Goal: Task Accomplishment & Management: Use online tool/utility

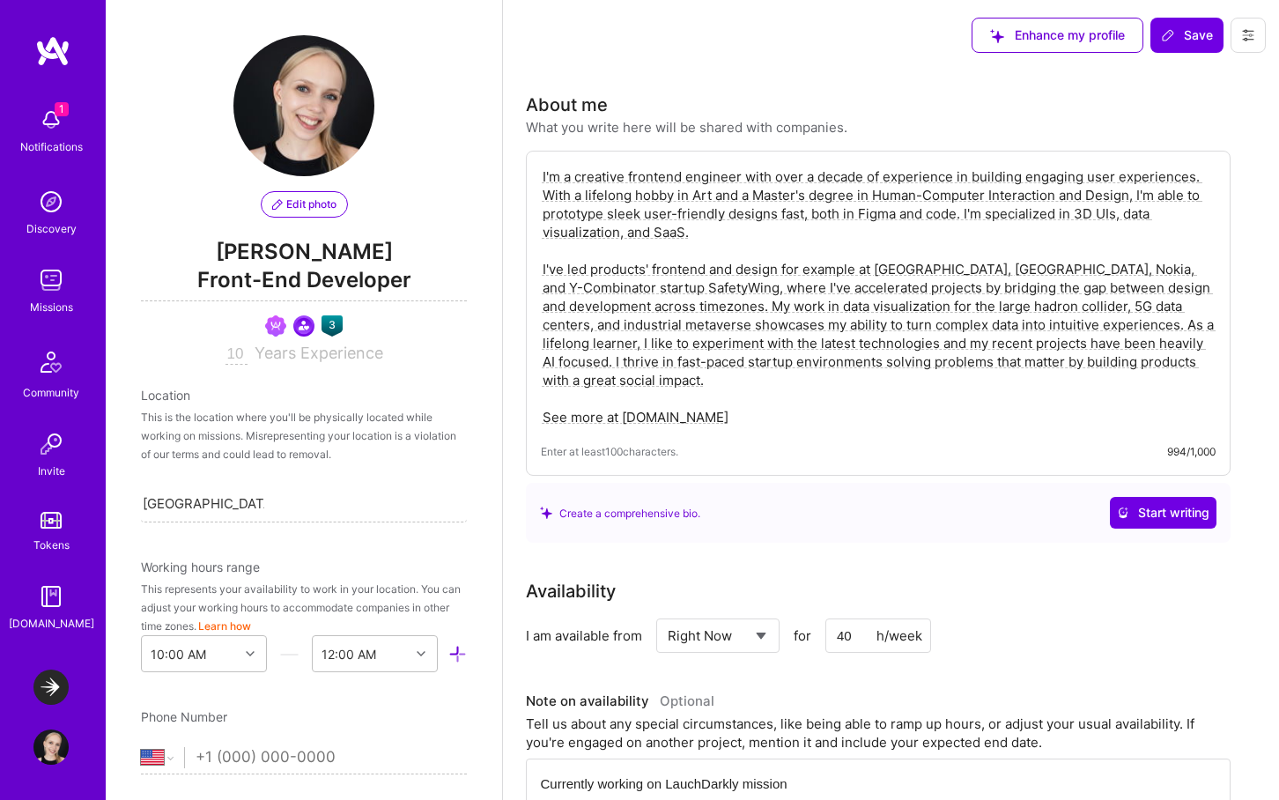
select select "US"
select select "Right Now"
click at [48, 691] on img at bounding box center [50, 687] width 35 height 35
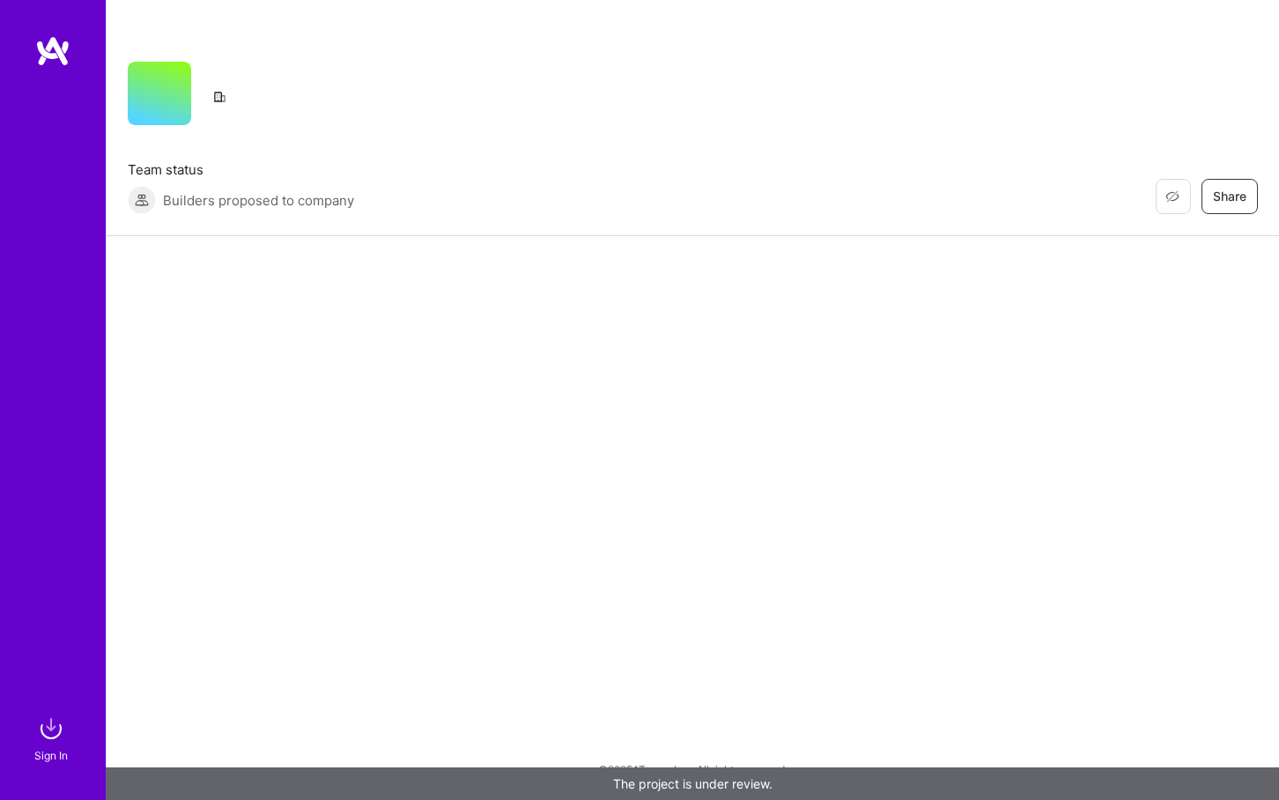
click at [57, 728] on img at bounding box center [50, 728] width 35 height 35
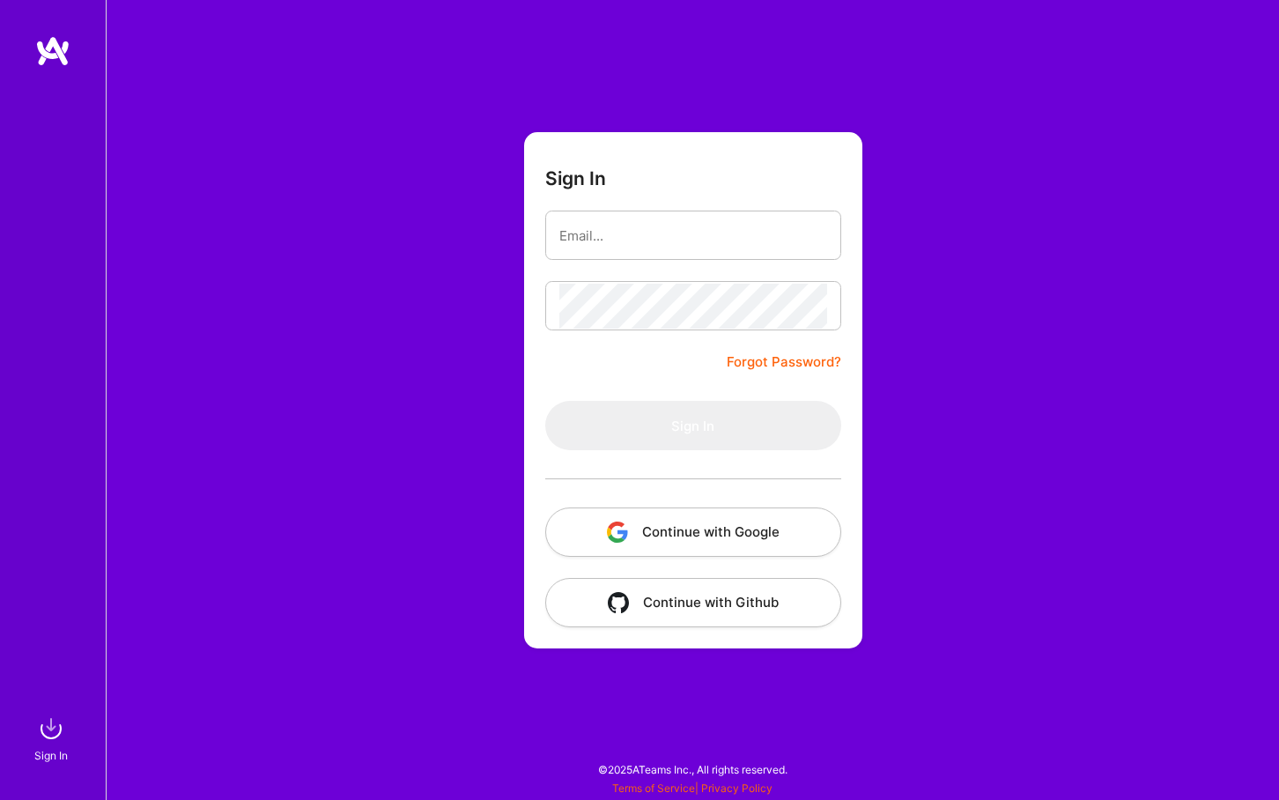
click at [731, 523] on button "Continue with Google" at bounding box center [693, 532] width 296 height 49
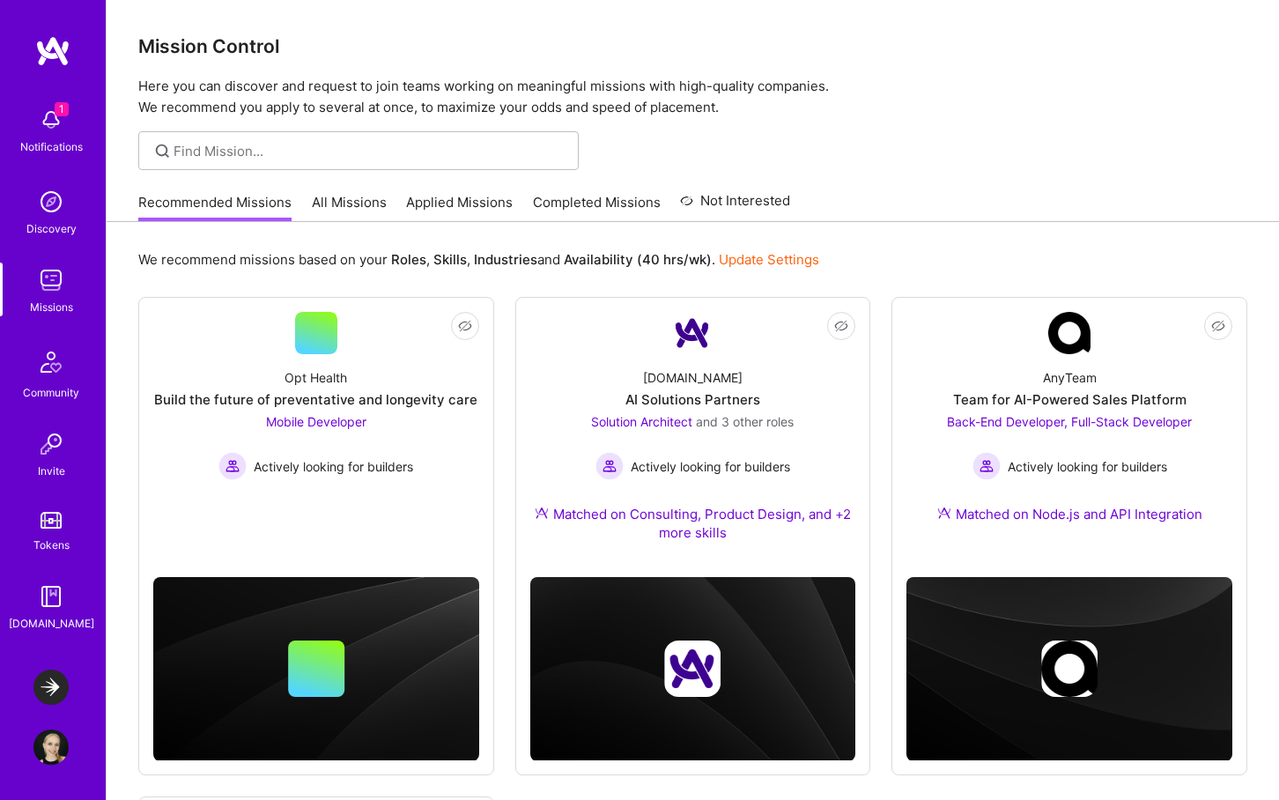
click at [50, 676] on img at bounding box center [50, 687] width 35 height 35
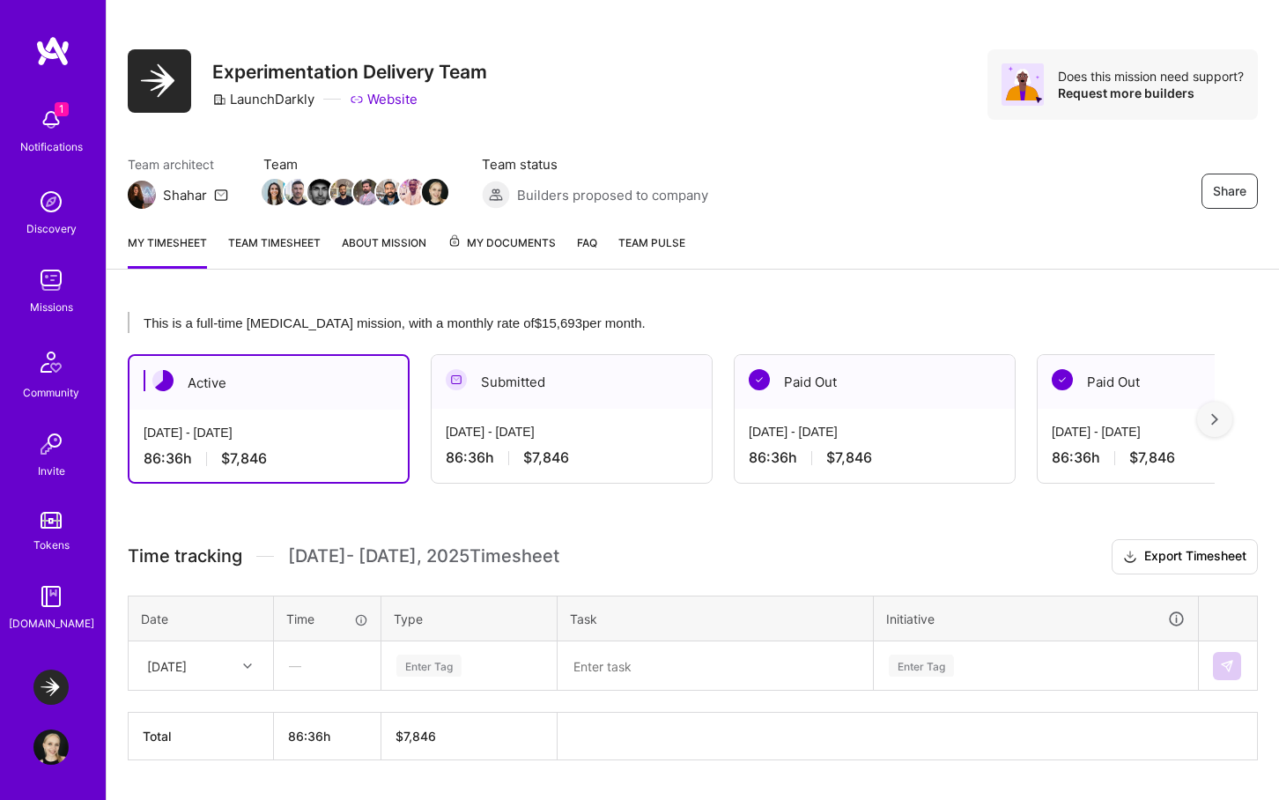
scroll to position [13, 0]
click at [492, 246] on span "My Documents" at bounding box center [502, 242] width 108 height 19
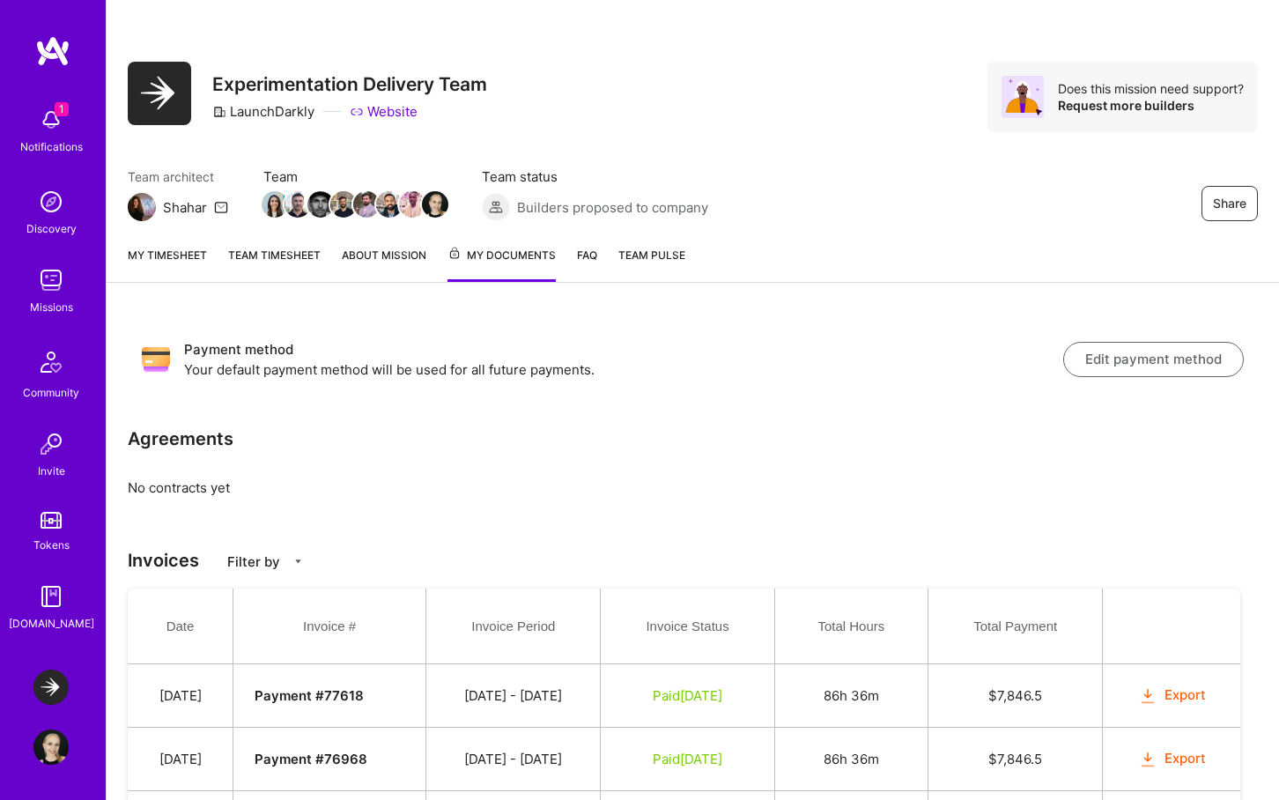
click at [332, 255] on div "My timesheet Team timesheet About Mission My Documents FAQ Team Pulse" at bounding box center [693, 257] width 1173 height 51
click at [355, 252] on link "About Mission" at bounding box center [384, 264] width 85 height 36
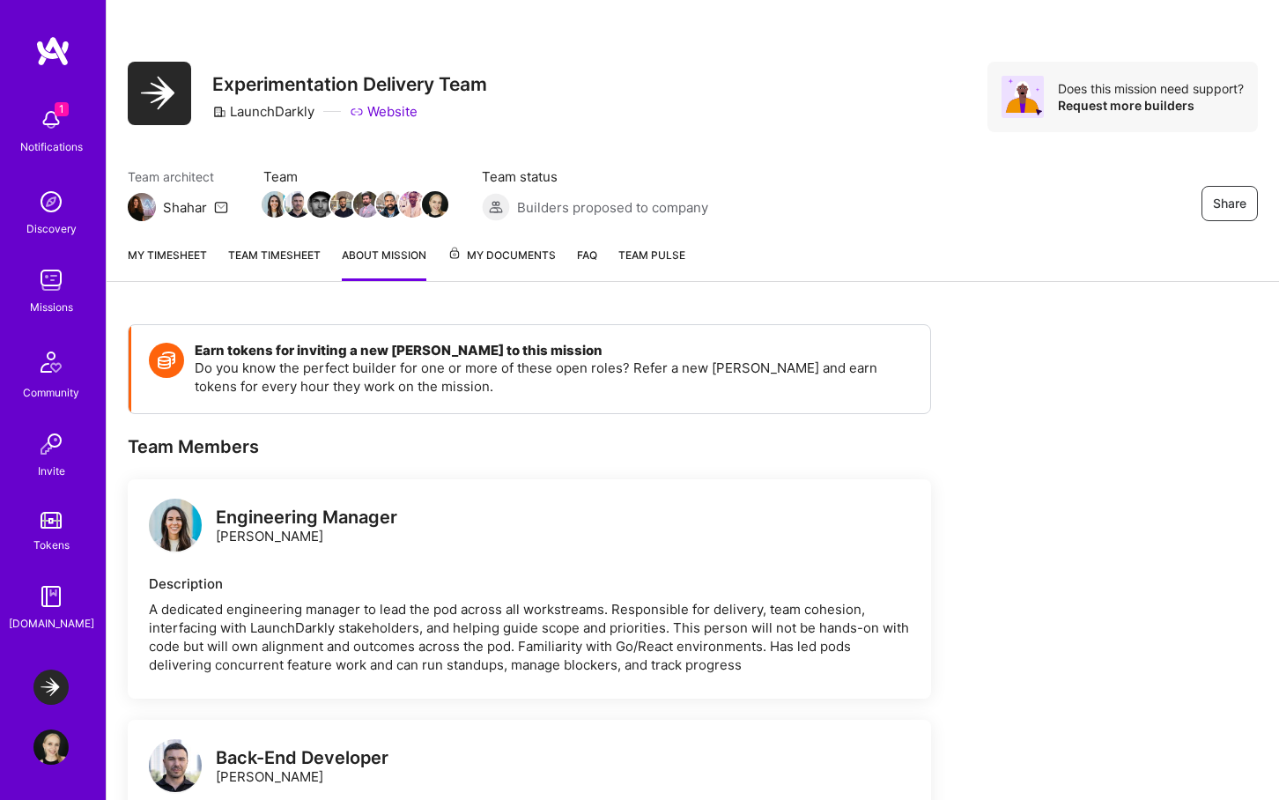
click at [176, 250] on link "My timesheet" at bounding box center [167, 263] width 79 height 35
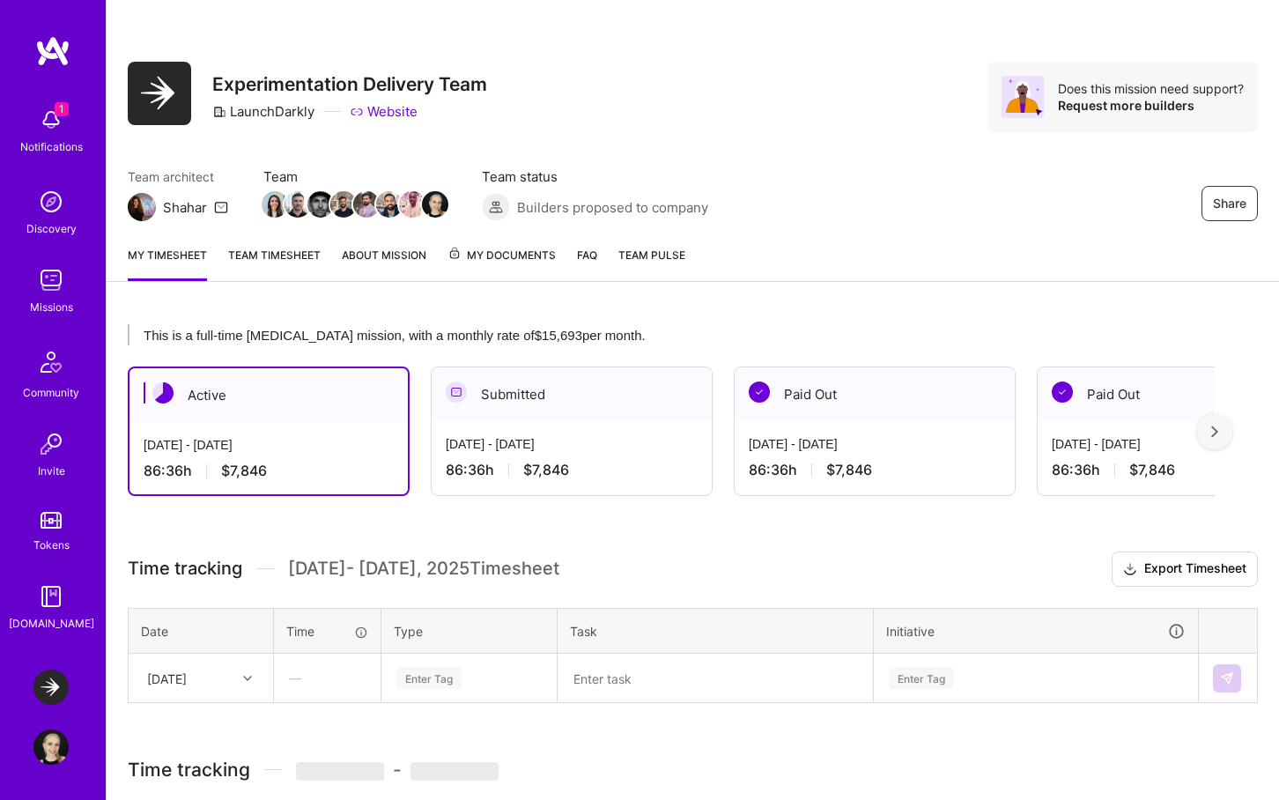
scroll to position [58, 0]
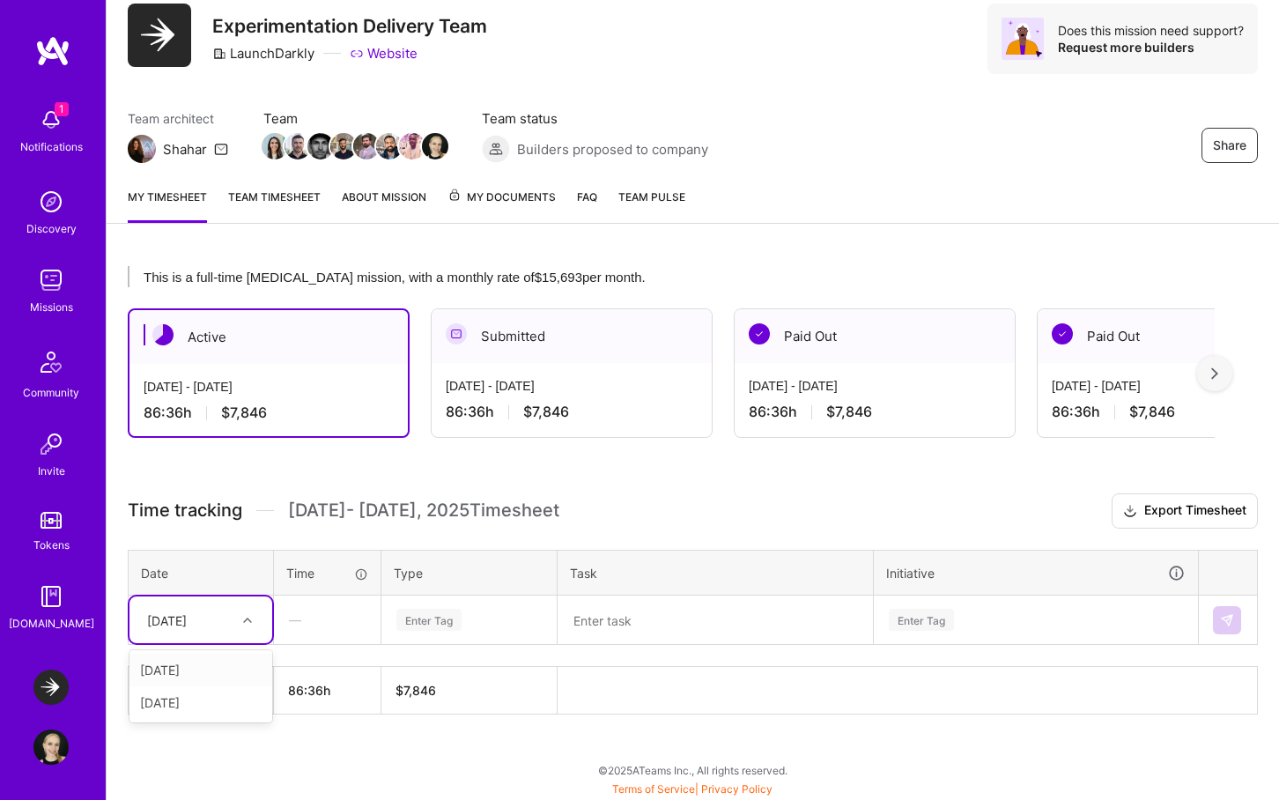
click at [219, 621] on div "Fri, Oct 3" at bounding box center [187, 619] width 98 height 29
click at [196, 676] on div "Wed, Oct 1" at bounding box center [201, 670] width 143 height 33
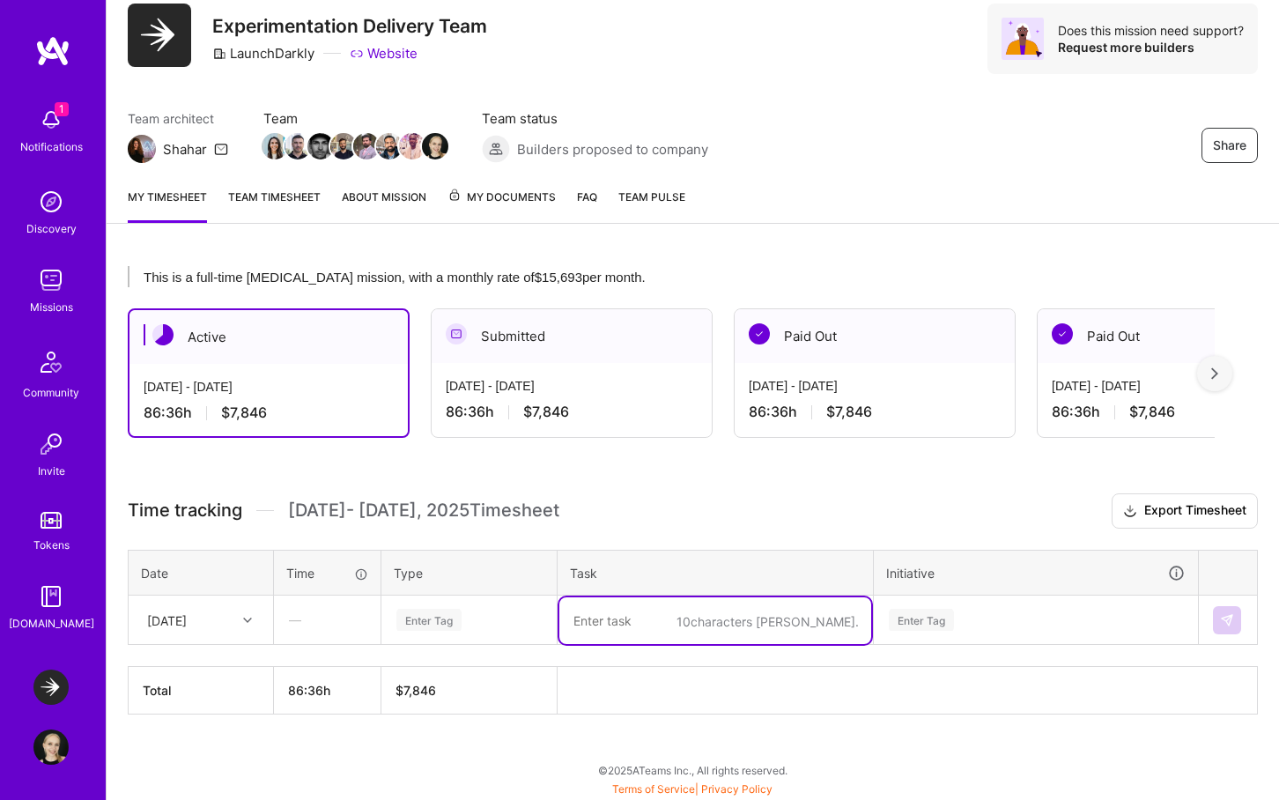
click at [633, 614] on textarea at bounding box center [716, 620] width 312 height 47
drag, startPoint x: 819, startPoint y: 636, endPoint x: 536, endPoint y: 589, distance: 286.8
click at [536, 589] on table "Date Time Type Task Initiative Wed, Oct 1 — Enter Tag Release Guardian Componen…" at bounding box center [693, 598] width 1130 height 96
click at [764, 641] on textarea "Release Guardian Component exploration, broken storybook story fixes" at bounding box center [716, 629] width 312 height 65
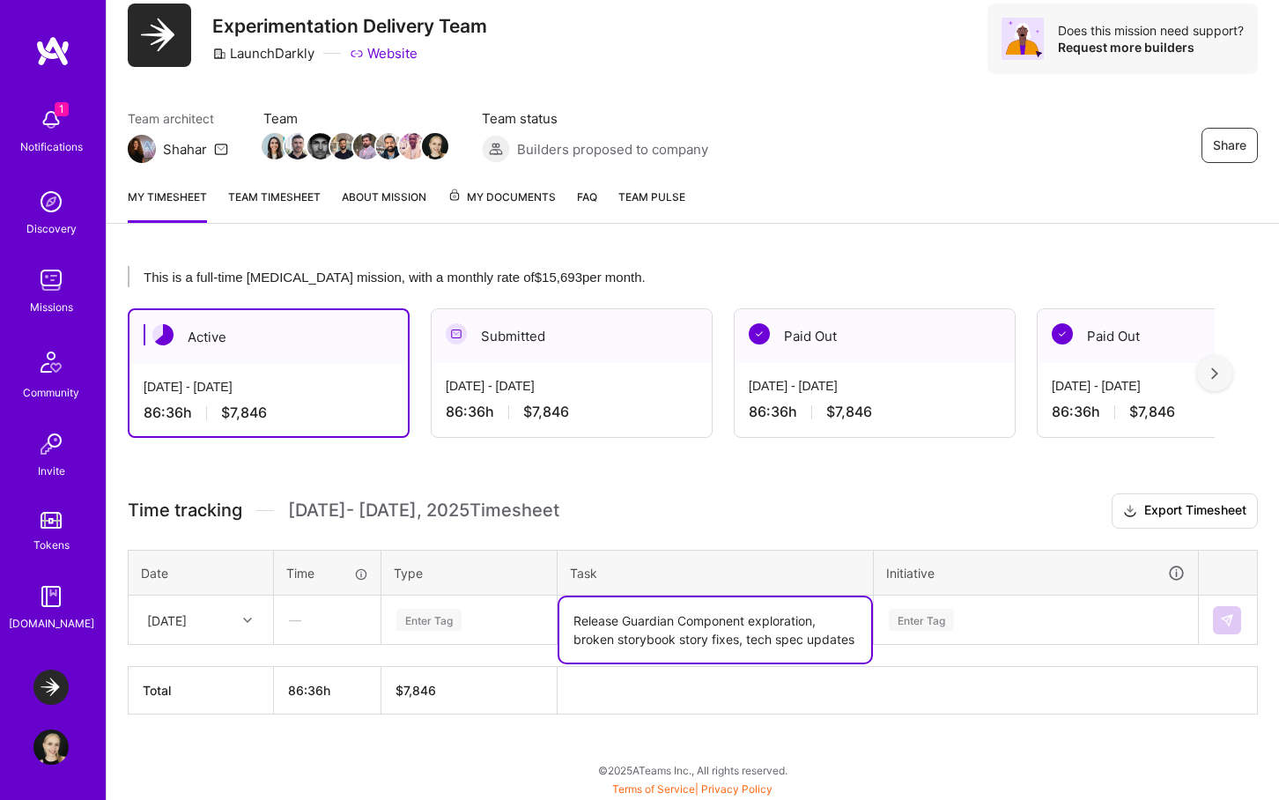
type textarea "Release Guardian Component exploration, broken storybook story fixes, tech spec…"
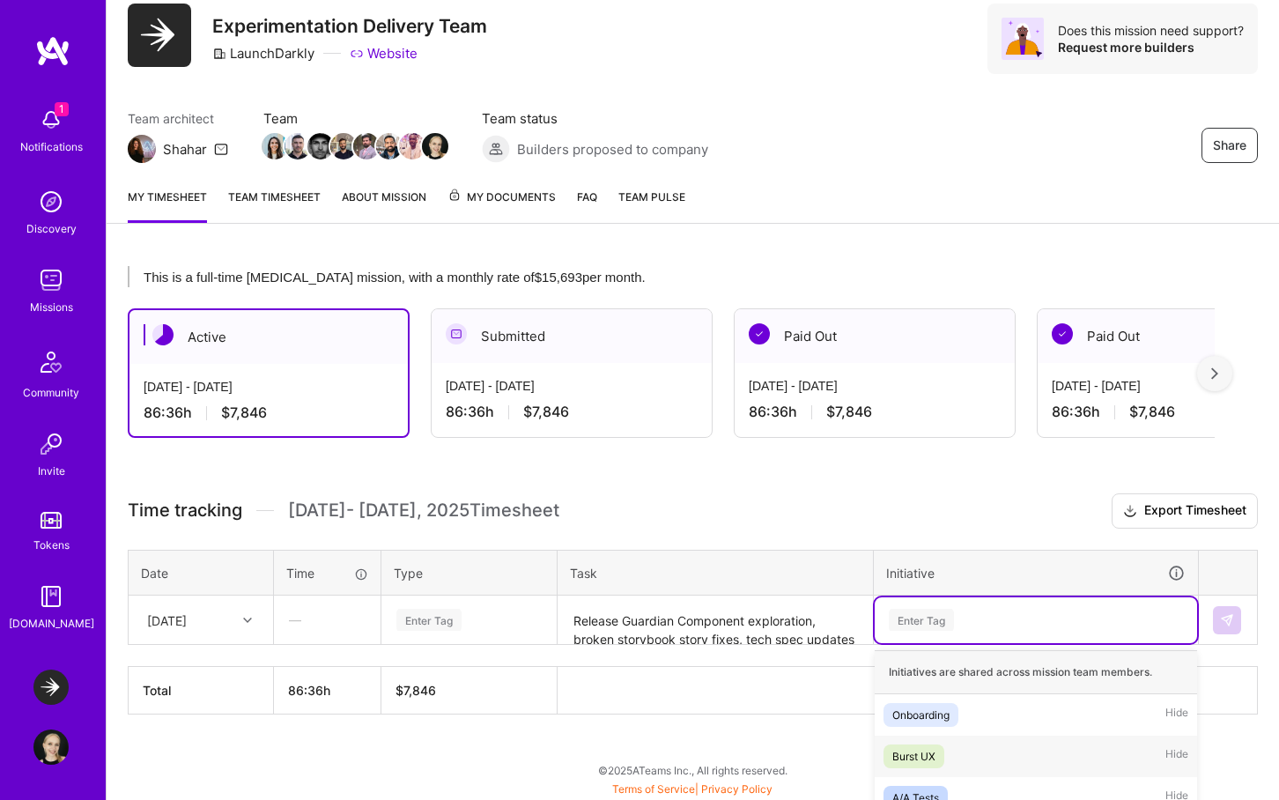
scroll to position [269, 0]
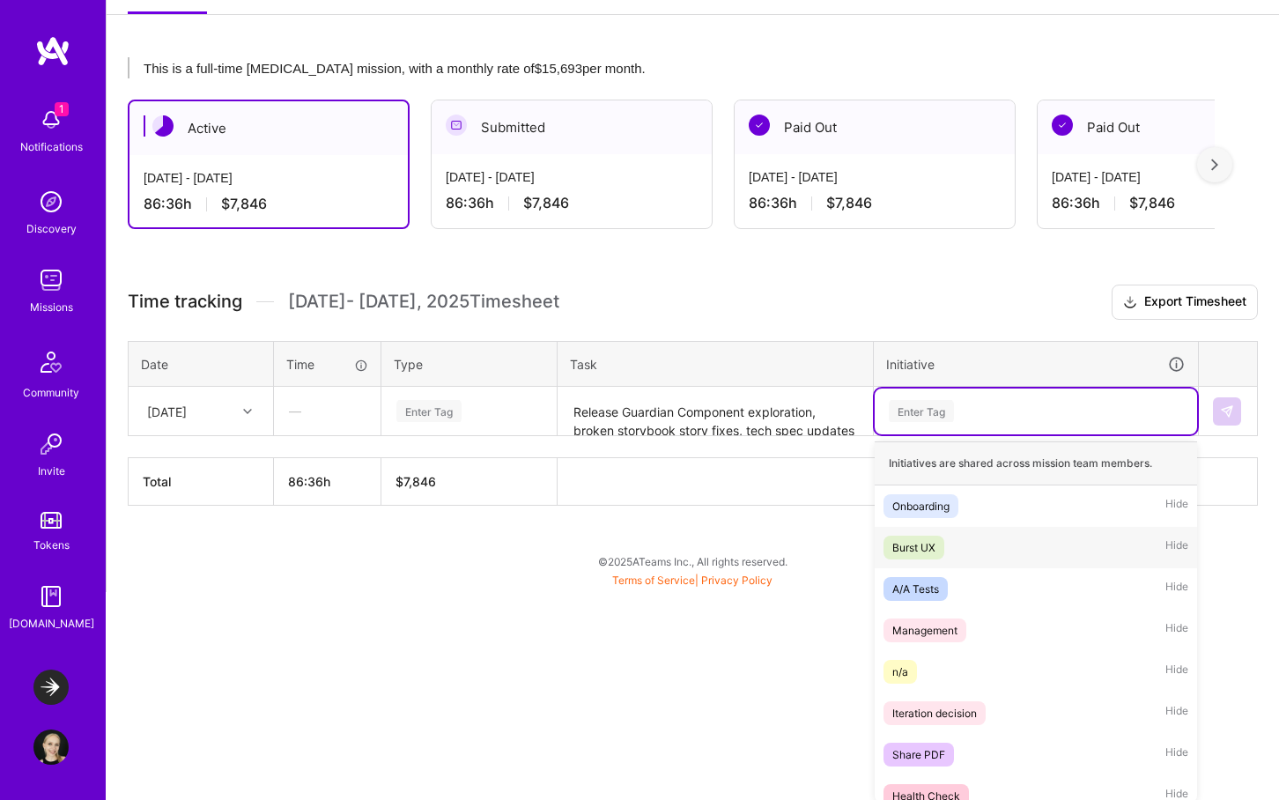
click at [990, 434] on div "option Burst UX focused, 2 of 25. 25 results available. Use Up and Down to choo…" at bounding box center [1036, 412] width 322 height 46
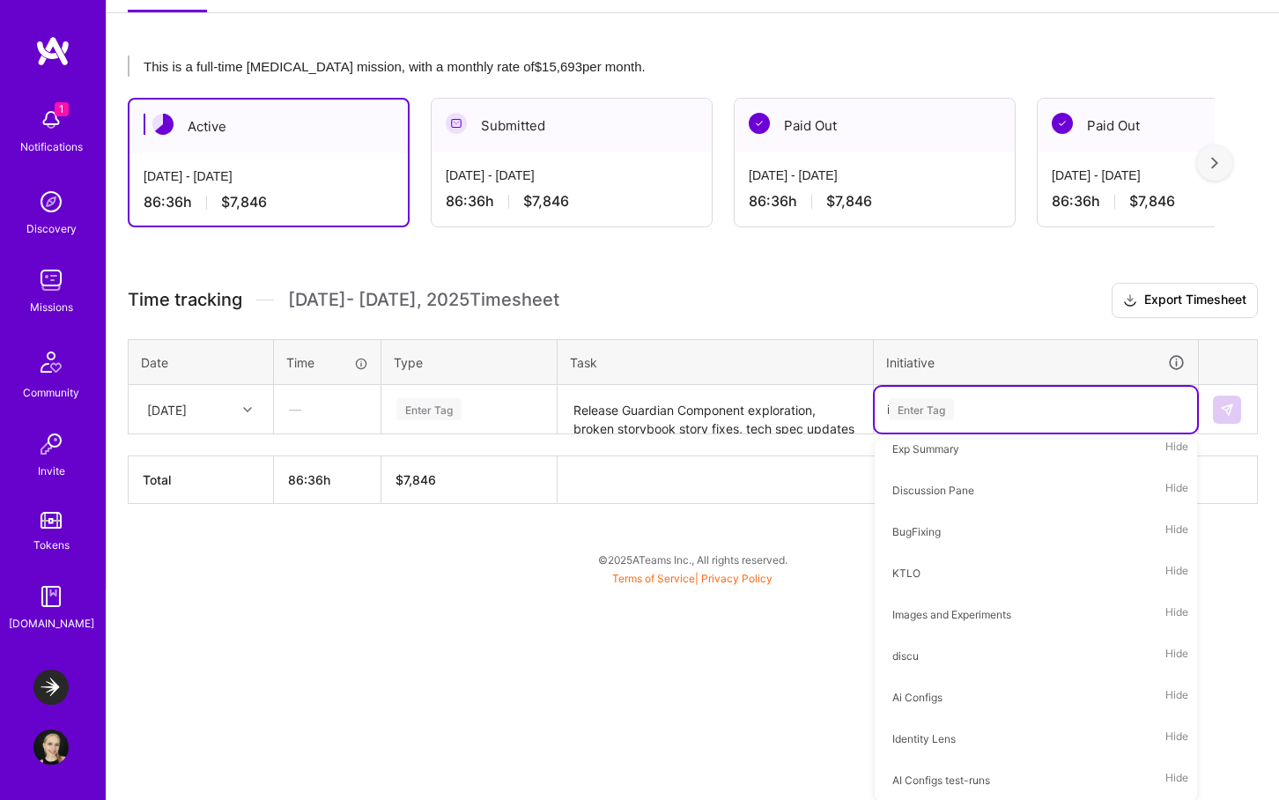
scroll to position [58, 0]
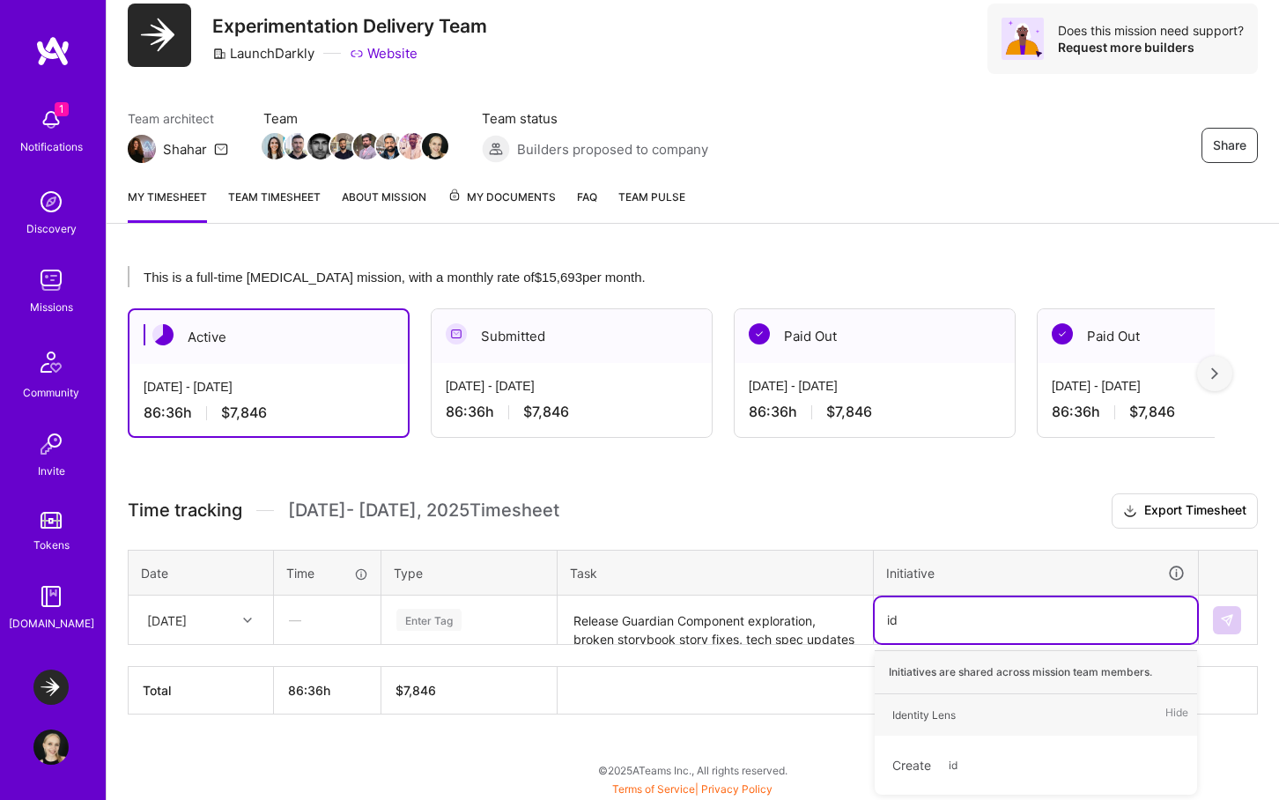
type input "ide"
click at [951, 709] on div "Identity Lens" at bounding box center [924, 715] width 63 height 19
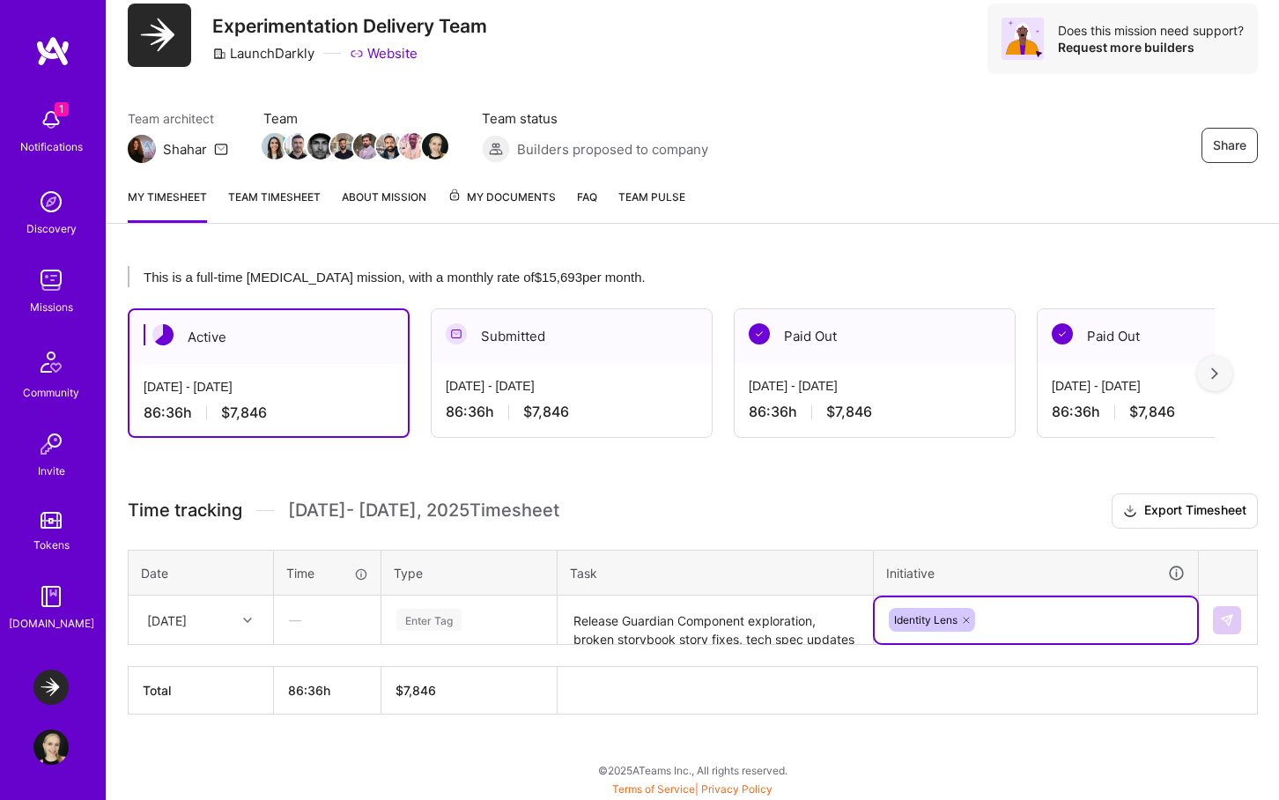
click at [473, 612] on div "Enter Tag" at bounding box center [469, 620] width 149 height 22
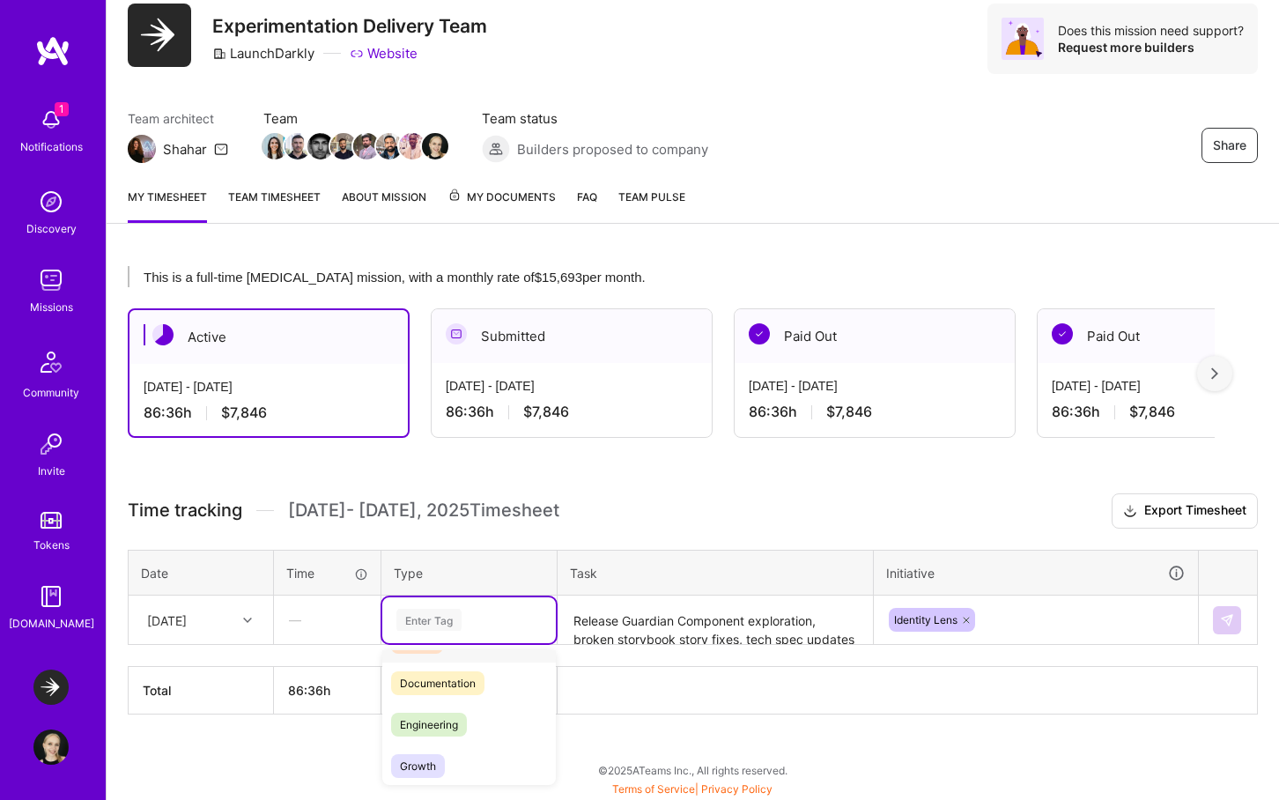
scroll to position [53, 0]
click at [446, 745] on span "Engineering" at bounding box center [429, 750] width 76 height 24
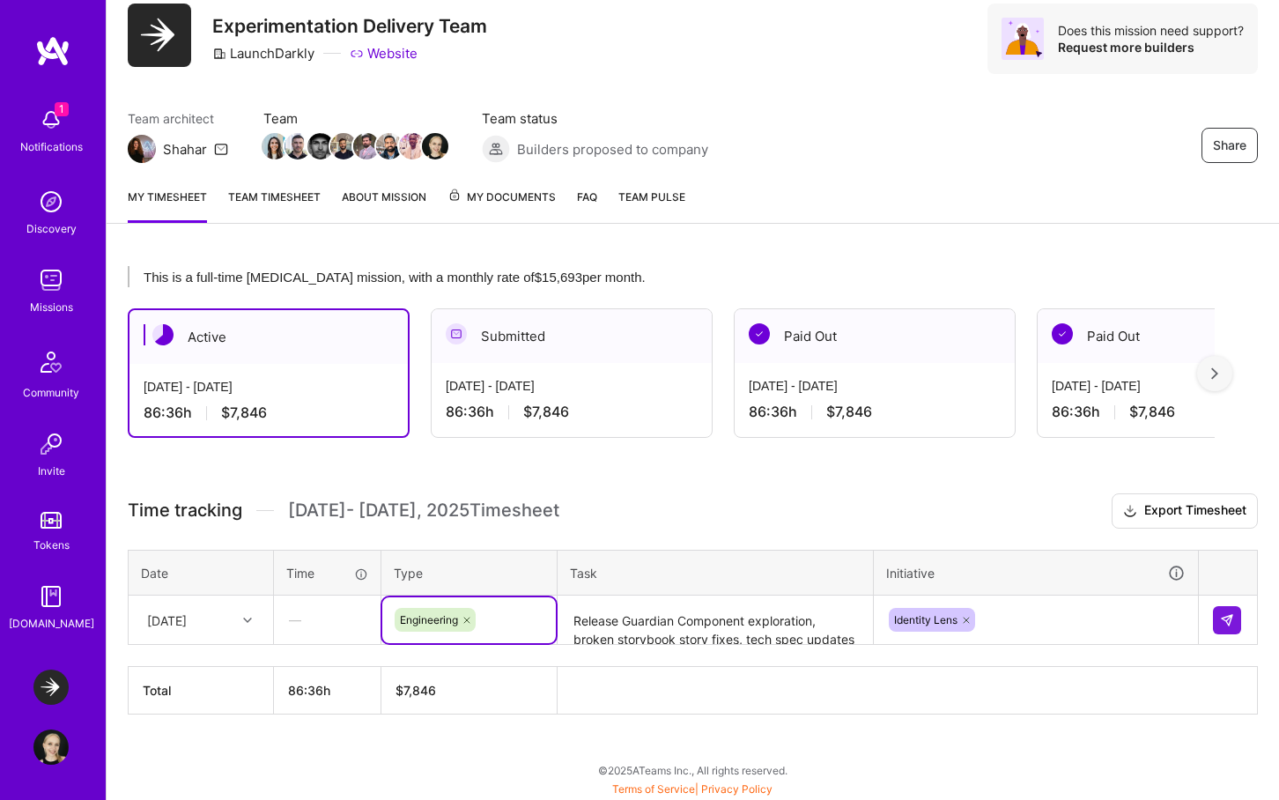
click at [507, 726] on div "This is a full-time retainer mission, with a monthly rate of $15,693 per month.…" at bounding box center [693, 523] width 1173 height 556
drag, startPoint x: 1237, startPoint y: 620, endPoint x: 1354, endPoint y: 575, distance: 125.5
click at [1279, 575] on html "1 1 Notifications Discovery Missions Community Invite Tokens A.Guide LaunchDark…" at bounding box center [639, 367] width 1279 height 850
click at [1227, 619] on img at bounding box center [1227, 620] width 14 height 14
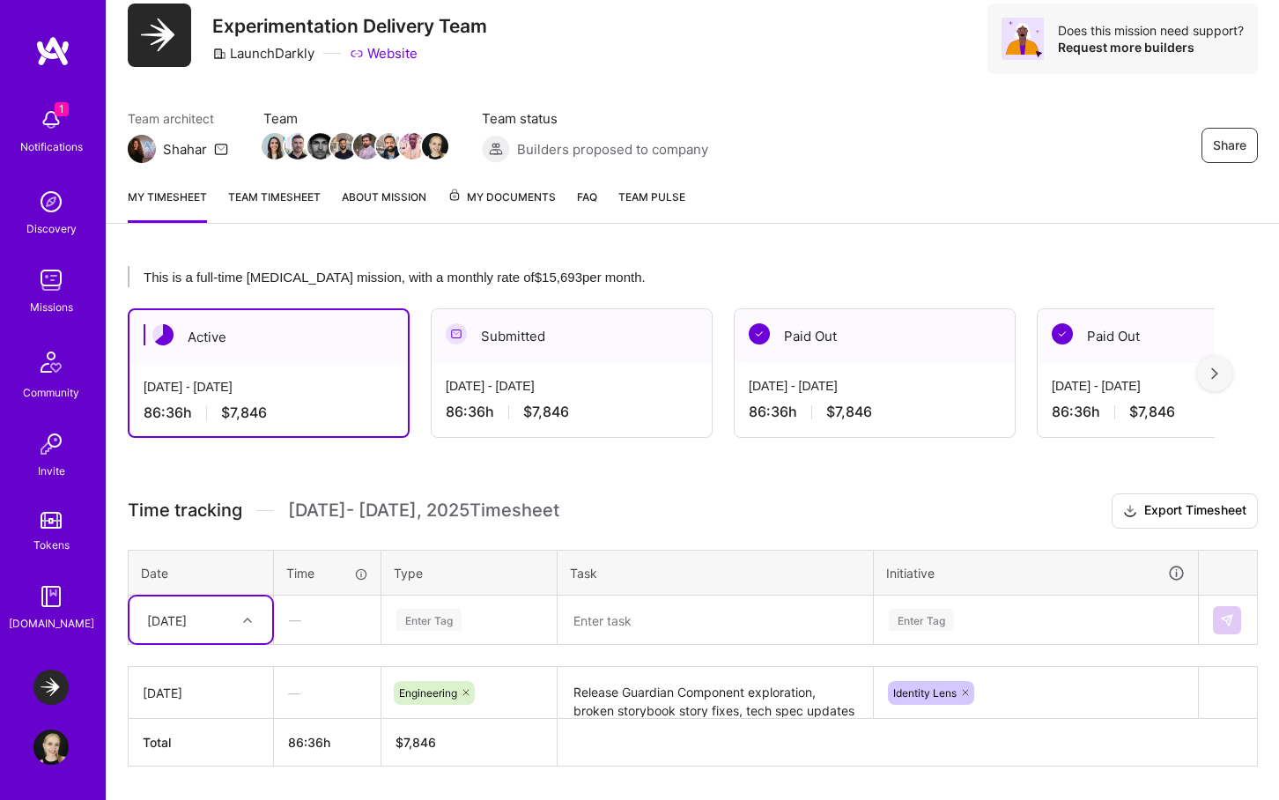
scroll to position [110, 0]
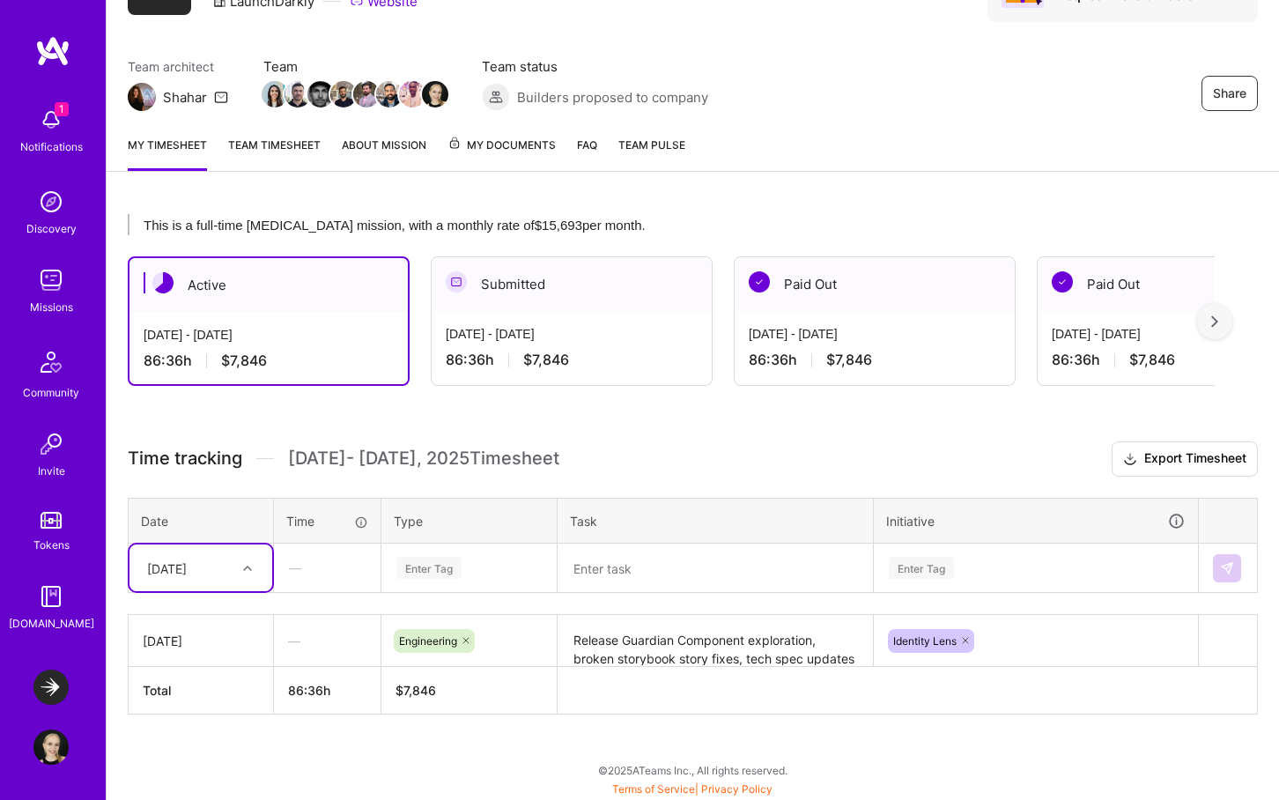
click at [456, 591] on div "Enter Tag" at bounding box center [469, 568] width 174 height 46
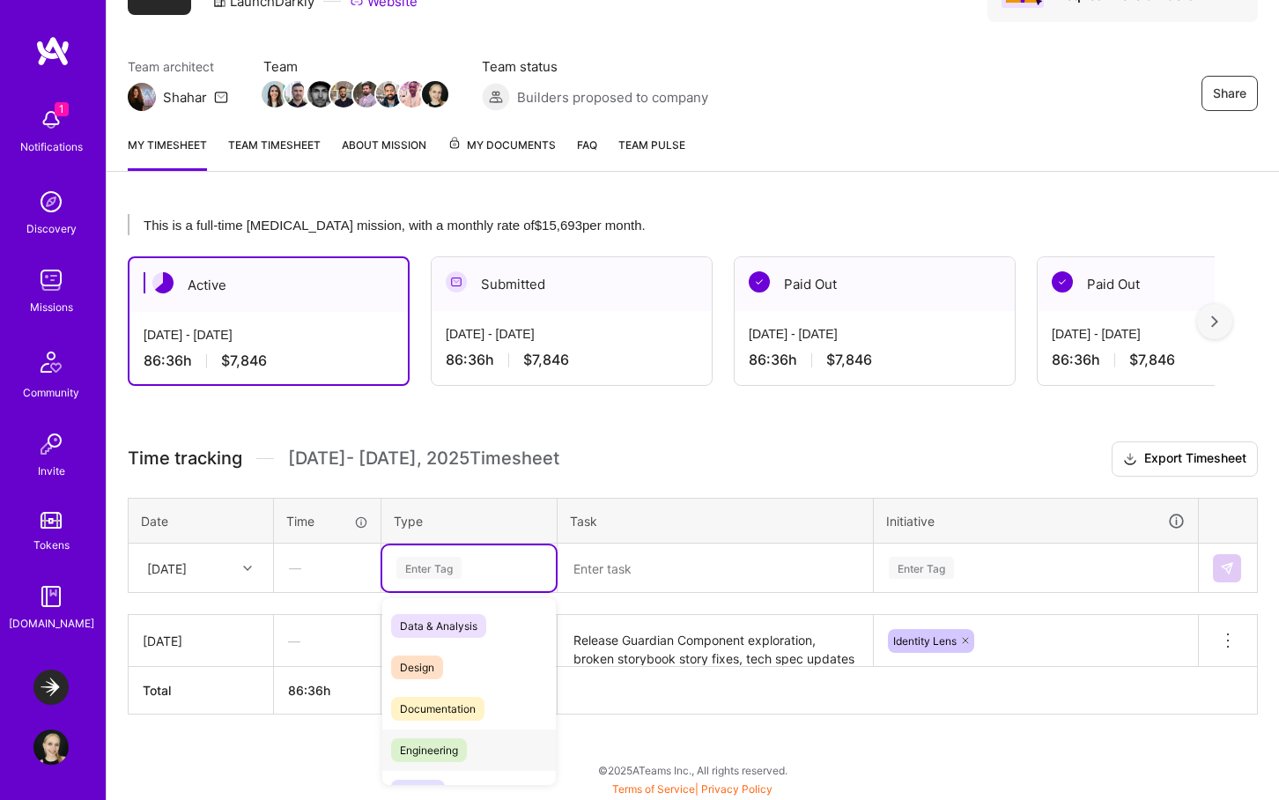
click at [448, 753] on span "Engineering" at bounding box center [429, 750] width 76 height 24
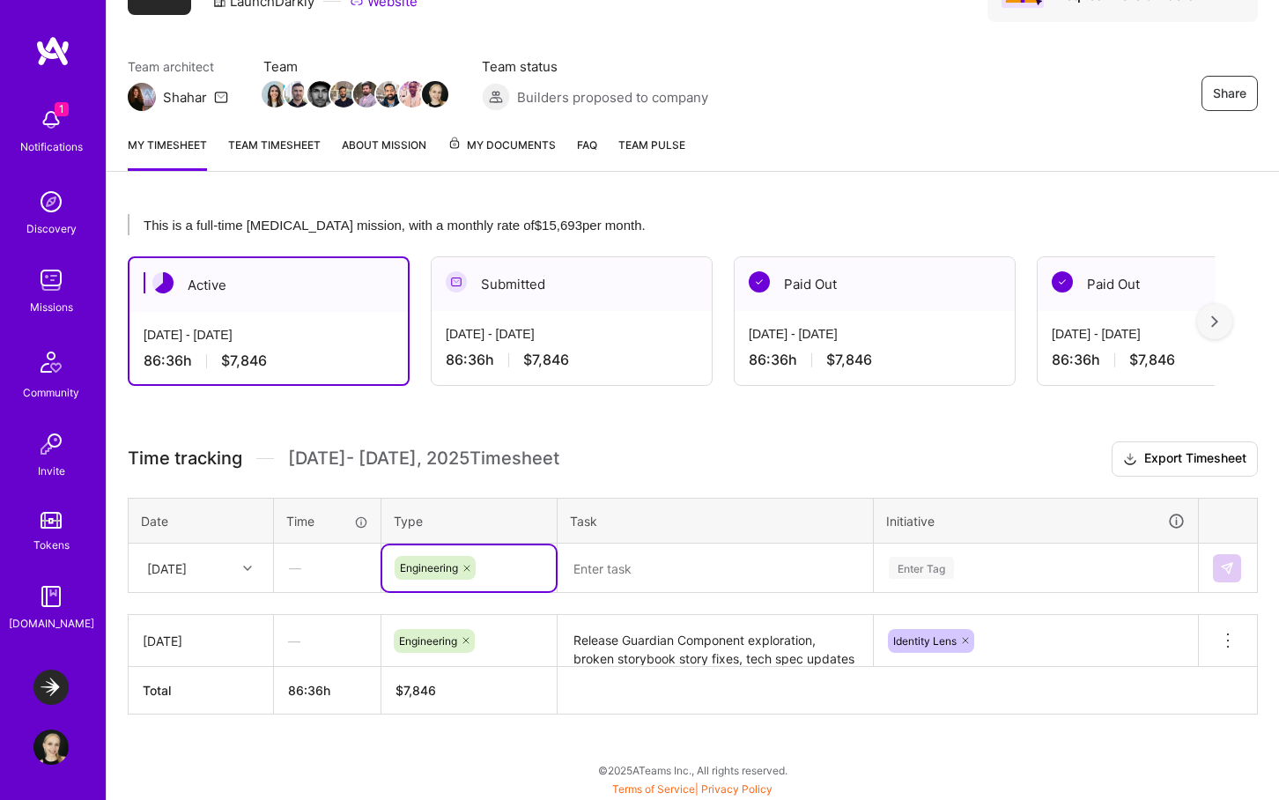
click at [651, 580] on textarea at bounding box center [716, 568] width 312 height 47
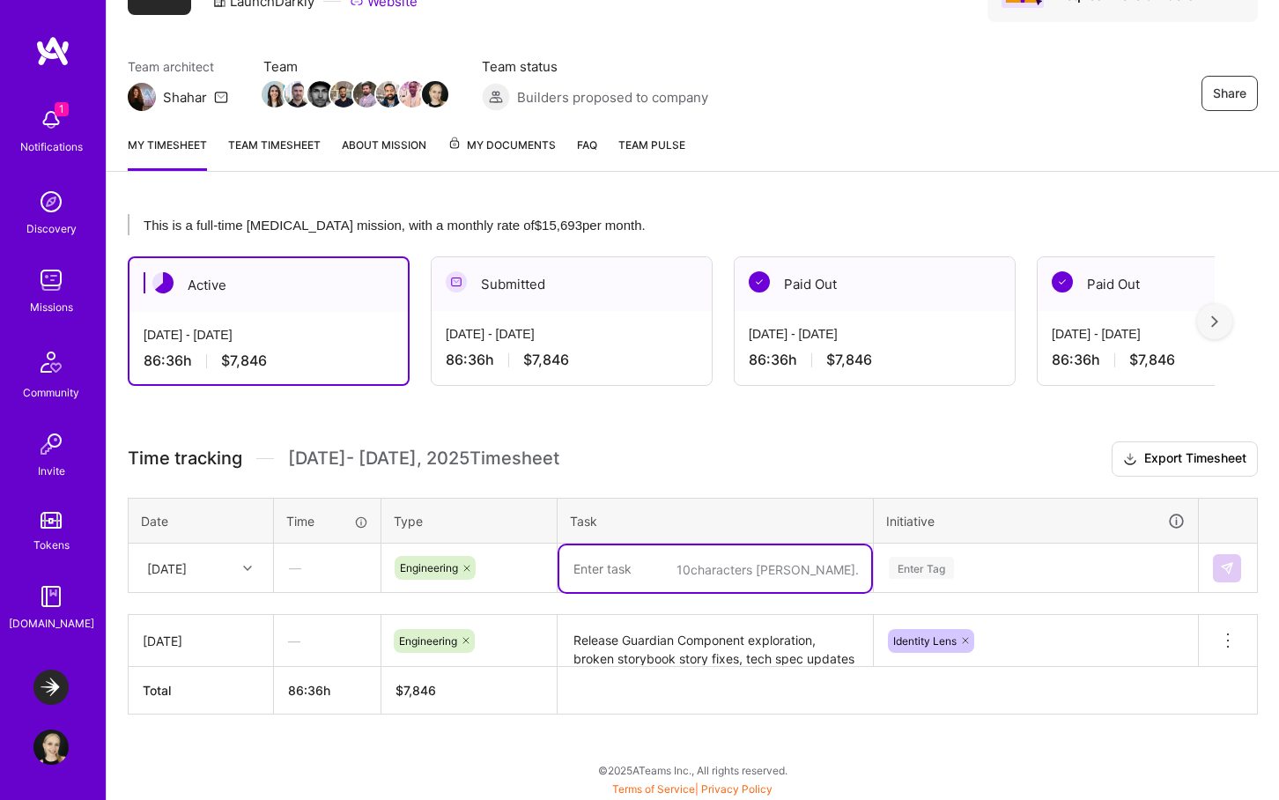
paste textarea "Release Guardian Component exploration, broken storybook story fixes, tech spec…"
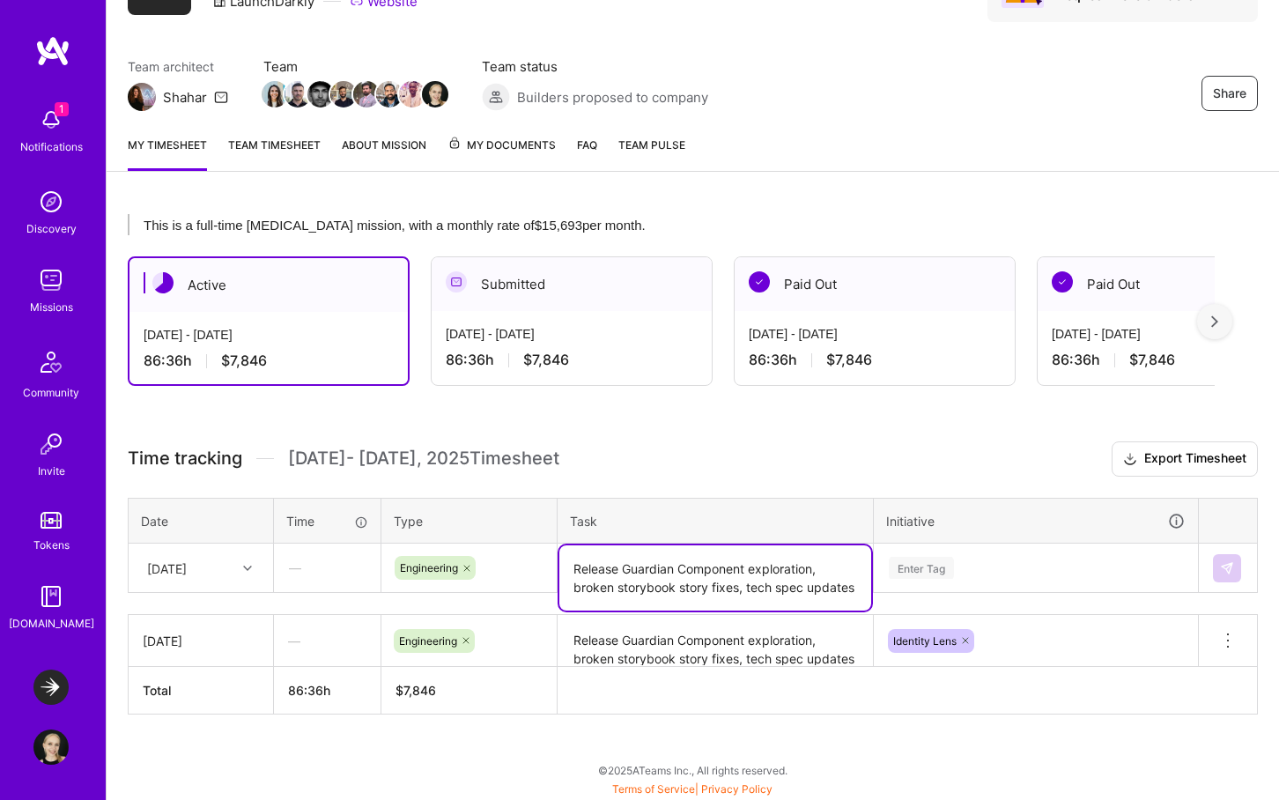
drag, startPoint x: 579, startPoint y: 585, endPoint x: 549, endPoint y: 552, distance: 44.9
click at [549, 552] on tr "Wed, Oct 1 — Engineering Release Guardian Component exploration, broken storybo…" at bounding box center [694, 568] width 1130 height 49
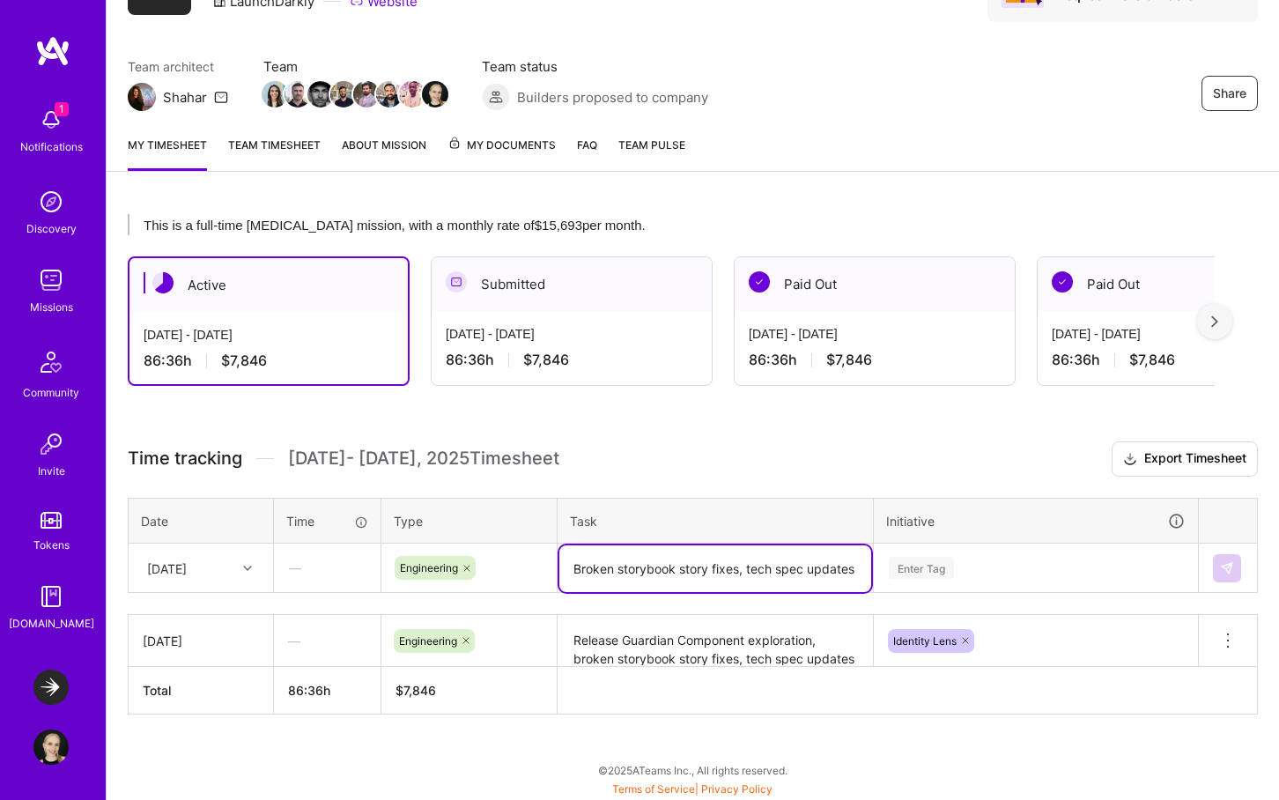
click at [749, 574] on textarea "Broken storybook story fixes, tech spec updates" at bounding box center [716, 568] width 312 height 47
type textarea "Broken storybook story fixes, tech spec updates"
click at [922, 574] on div "Enter Tag" at bounding box center [1036, 568] width 322 height 46
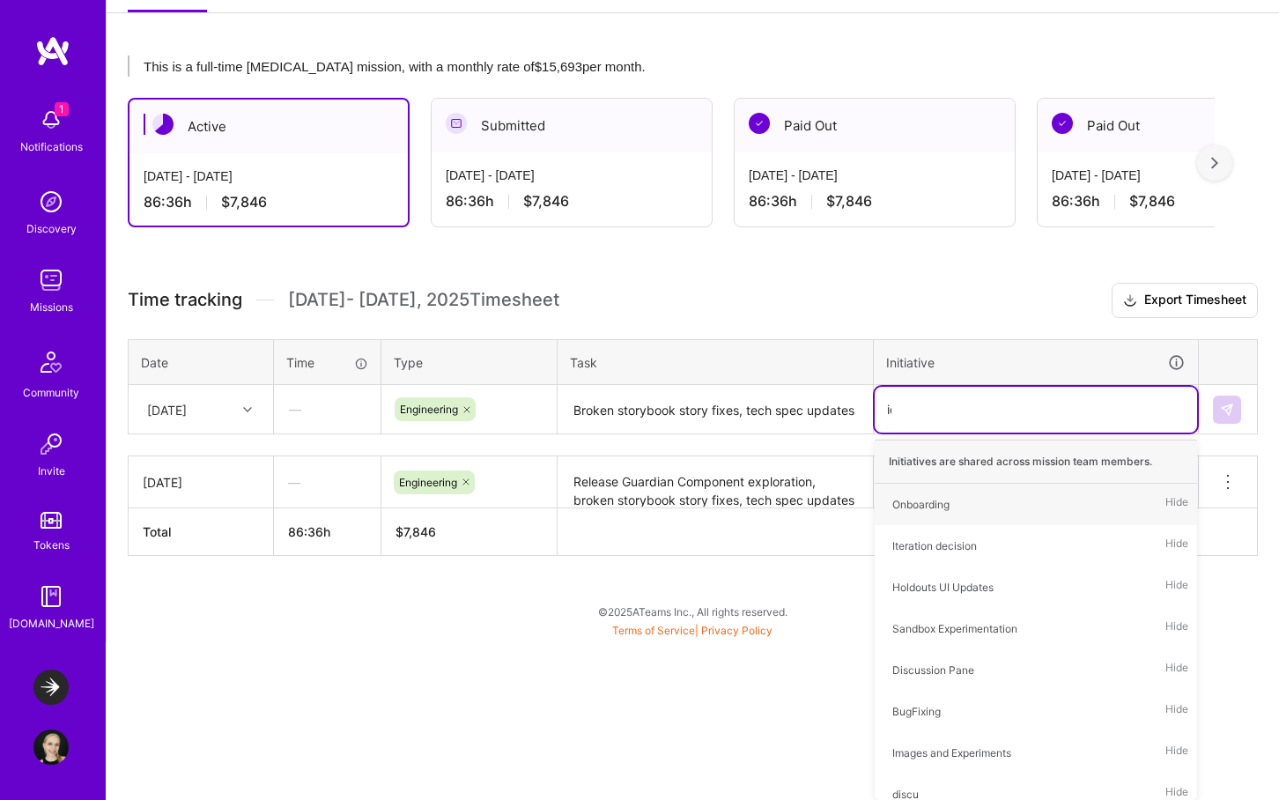
scroll to position [110, 0]
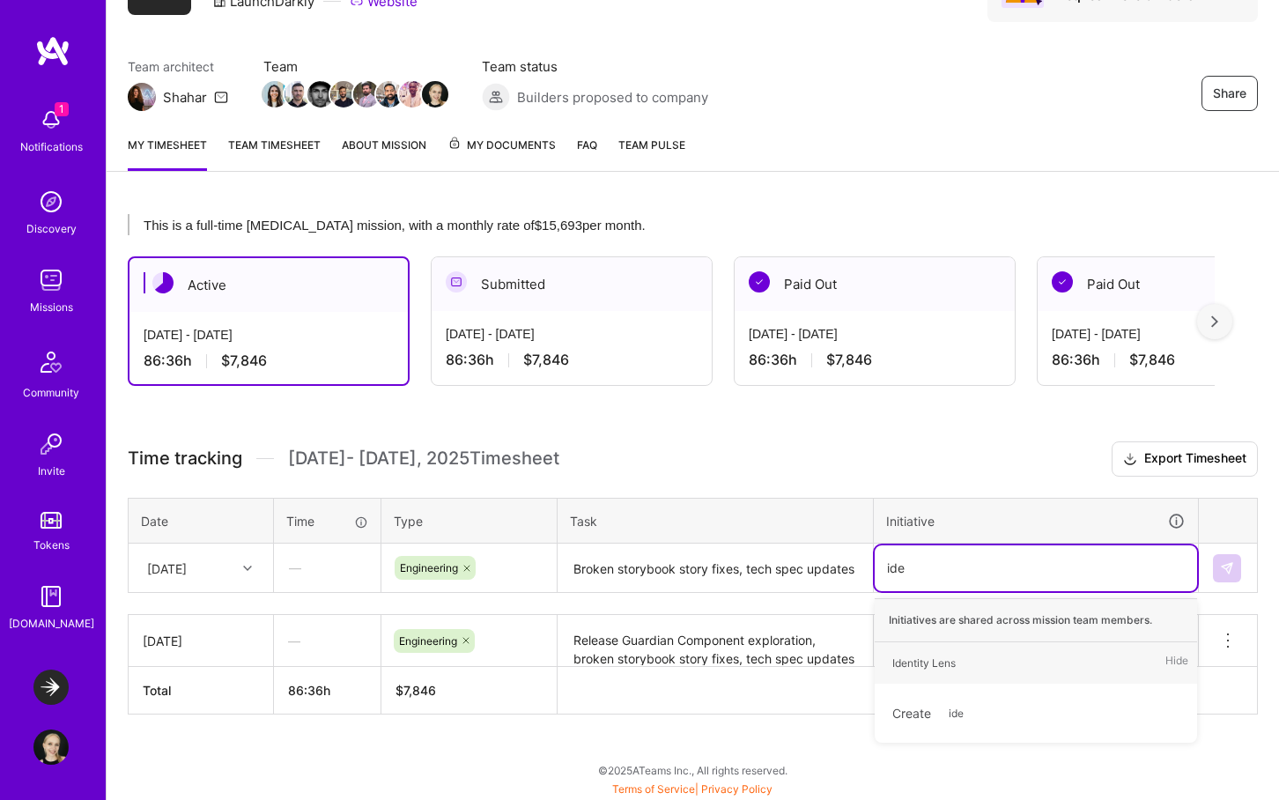
type input "iden"
click at [953, 656] on div "Identity Lens" at bounding box center [924, 663] width 63 height 19
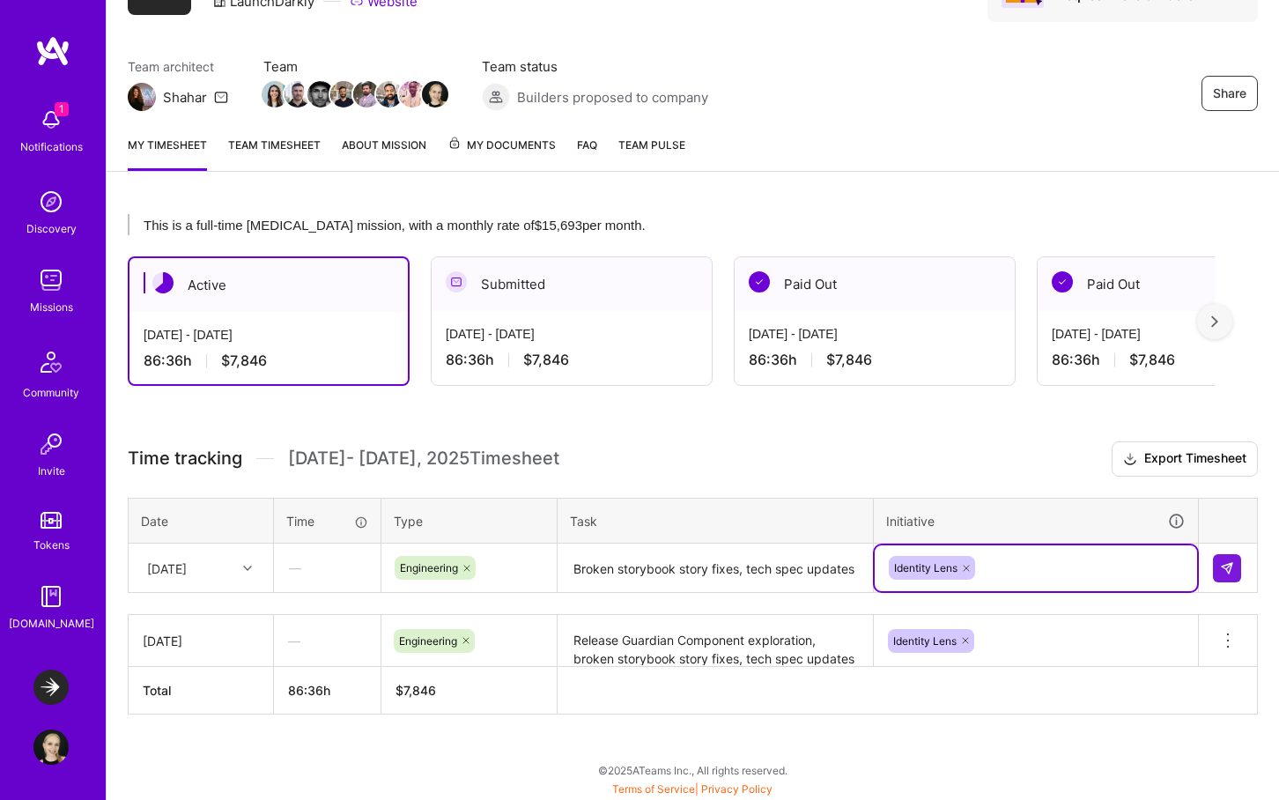
click at [814, 574] on textarea "Broken storybook story fixes, tech spec updates" at bounding box center [716, 568] width 312 height 47
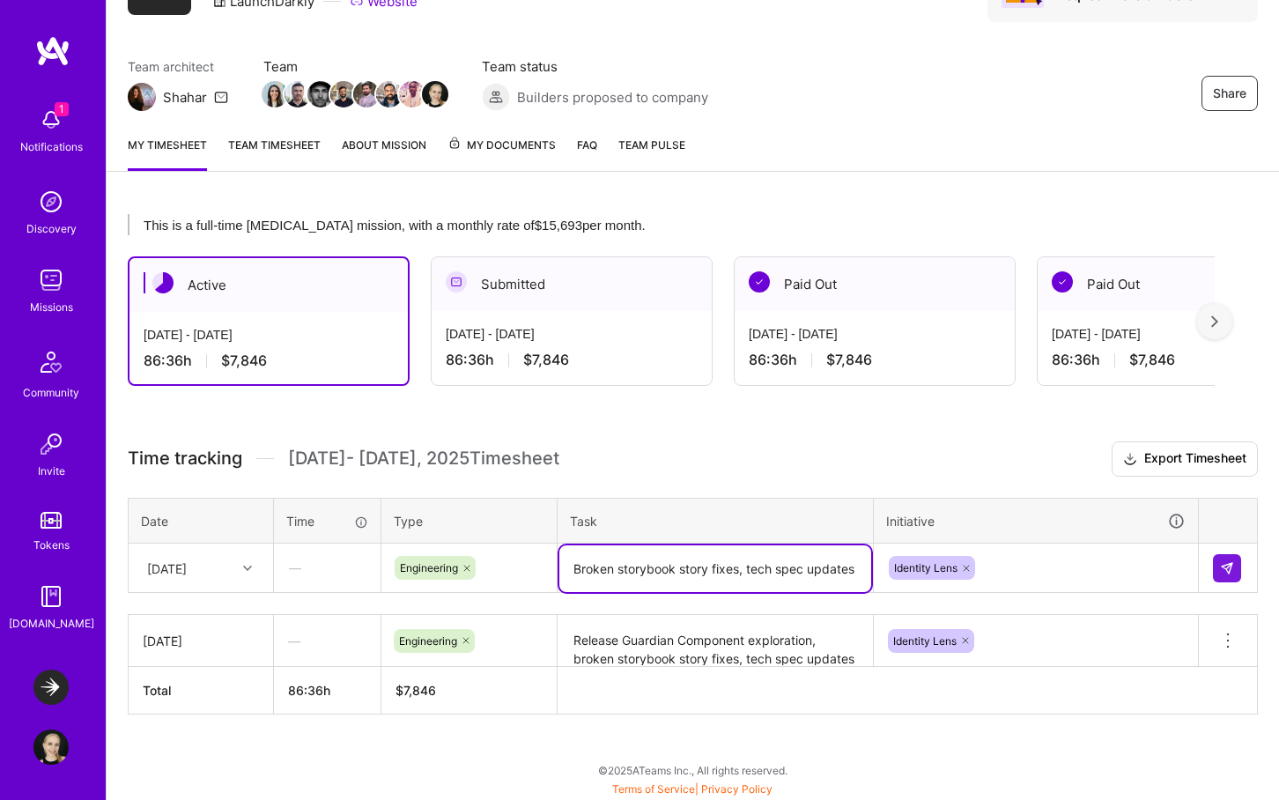
click at [856, 571] on textarea "Broken storybook story fixes, tech spec updates" at bounding box center [716, 568] width 312 height 47
click at [745, 566] on textarea "Broken storybook story fixes, tech spec updates" at bounding box center [716, 568] width 312 height 47
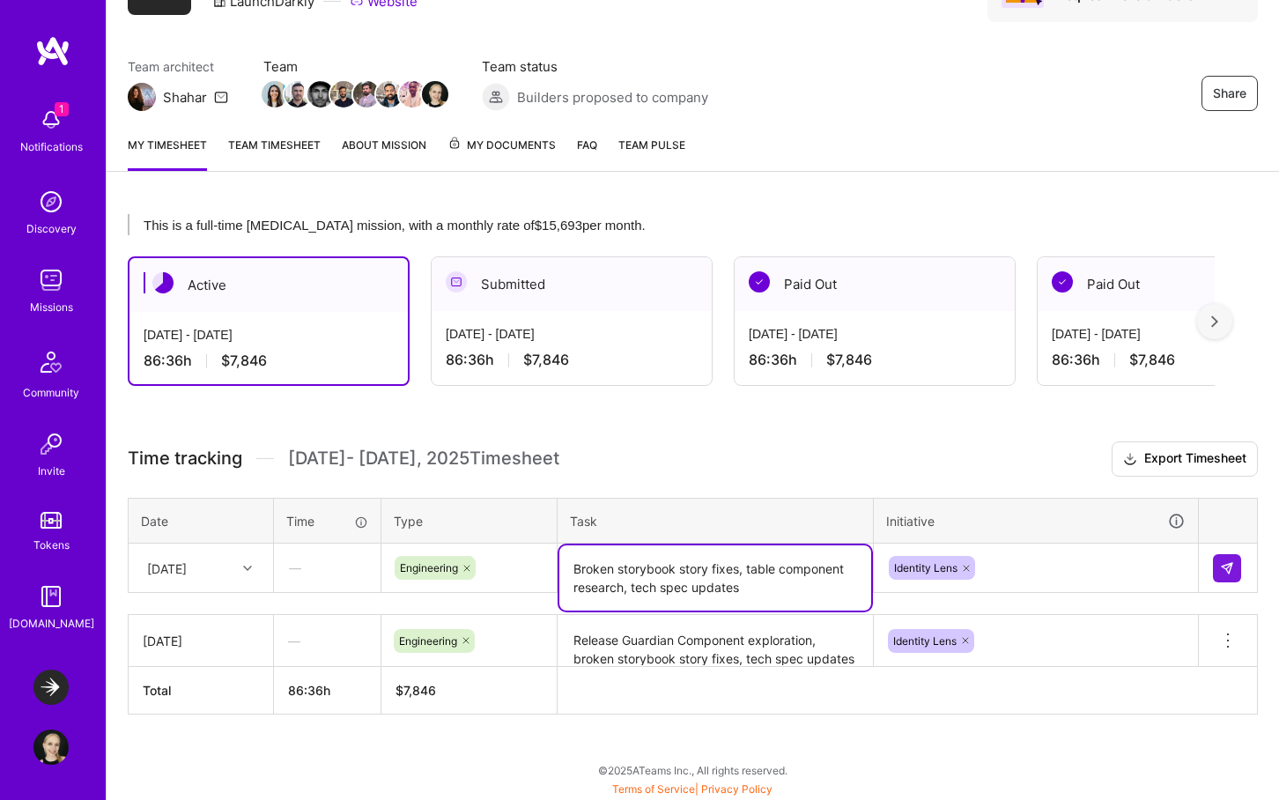
click at [792, 580] on textarea "Broken storybook story fixes, table component research, tech spec updates" at bounding box center [716, 577] width 312 height 65
type textarea "Broken storybook story fixes, table component research, tech spec updates"
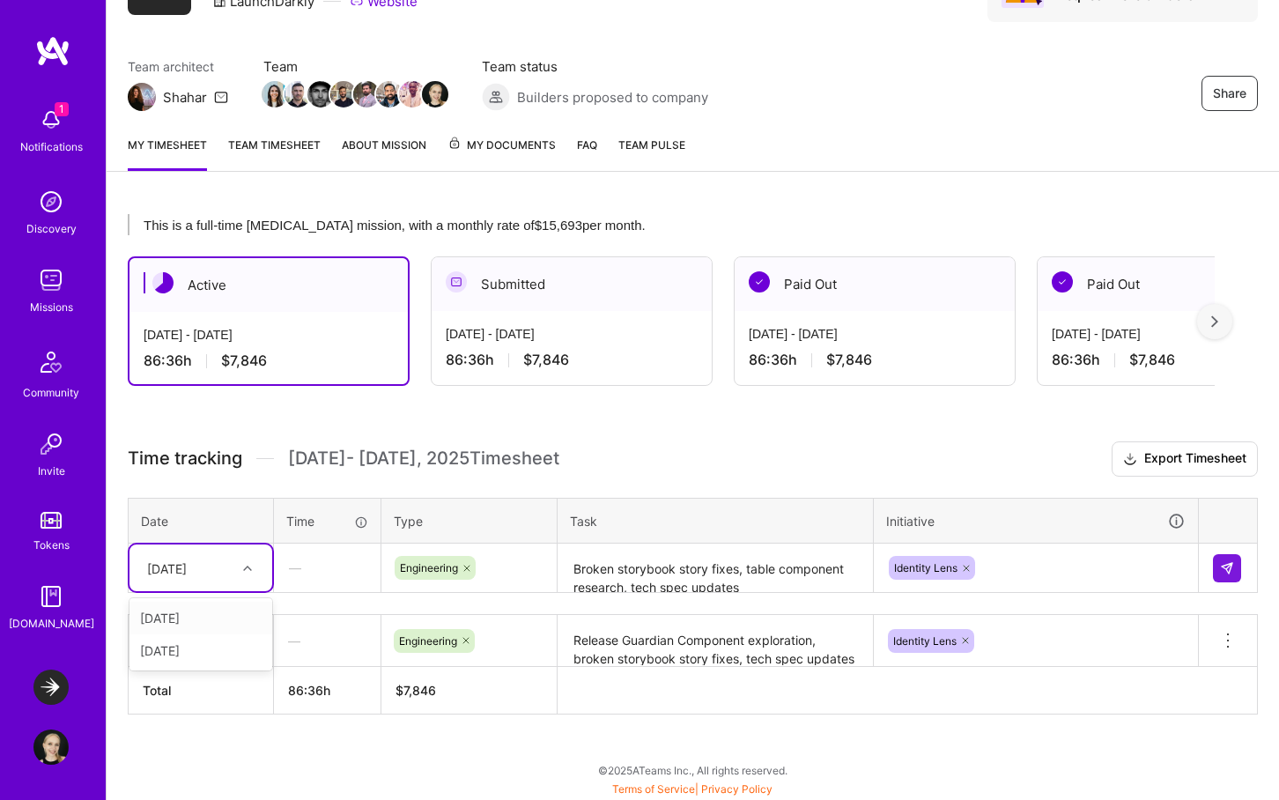
click at [231, 572] on div "Wed, Oct 1" at bounding box center [187, 567] width 98 height 29
click at [199, 616] on div "Thu, Oct 2" at bounding box center [201, 618] width 143 height 33
click at [1232, 570] on img at bounding box center [1227, 568] width 14 height 14
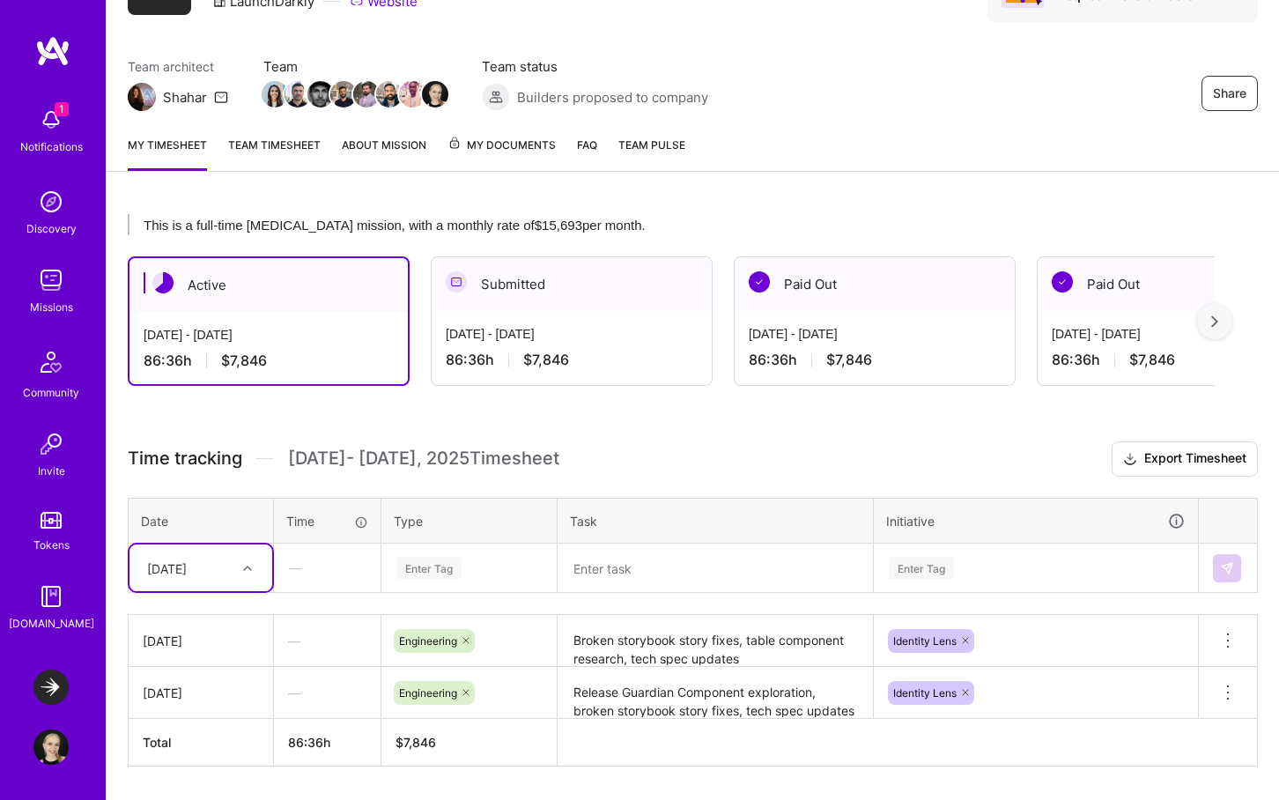
click at [567, 572] on textarea at bounding box center [716, 568] width 312 height 47
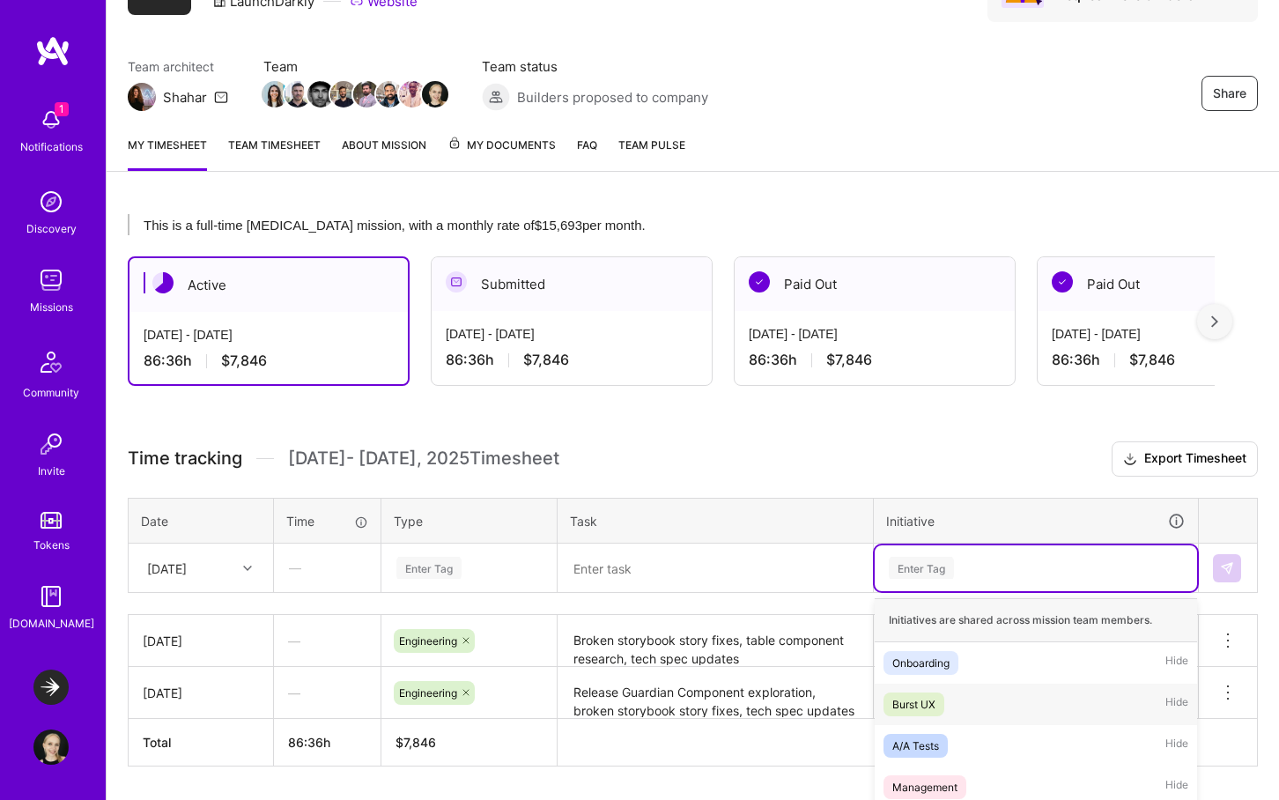
click at [918, 560] on div "option Identity Lens, selected. option Burst UX focused, 2 of 25. 25 results av…" at bounding box center [1036, 568] width 322 height 46
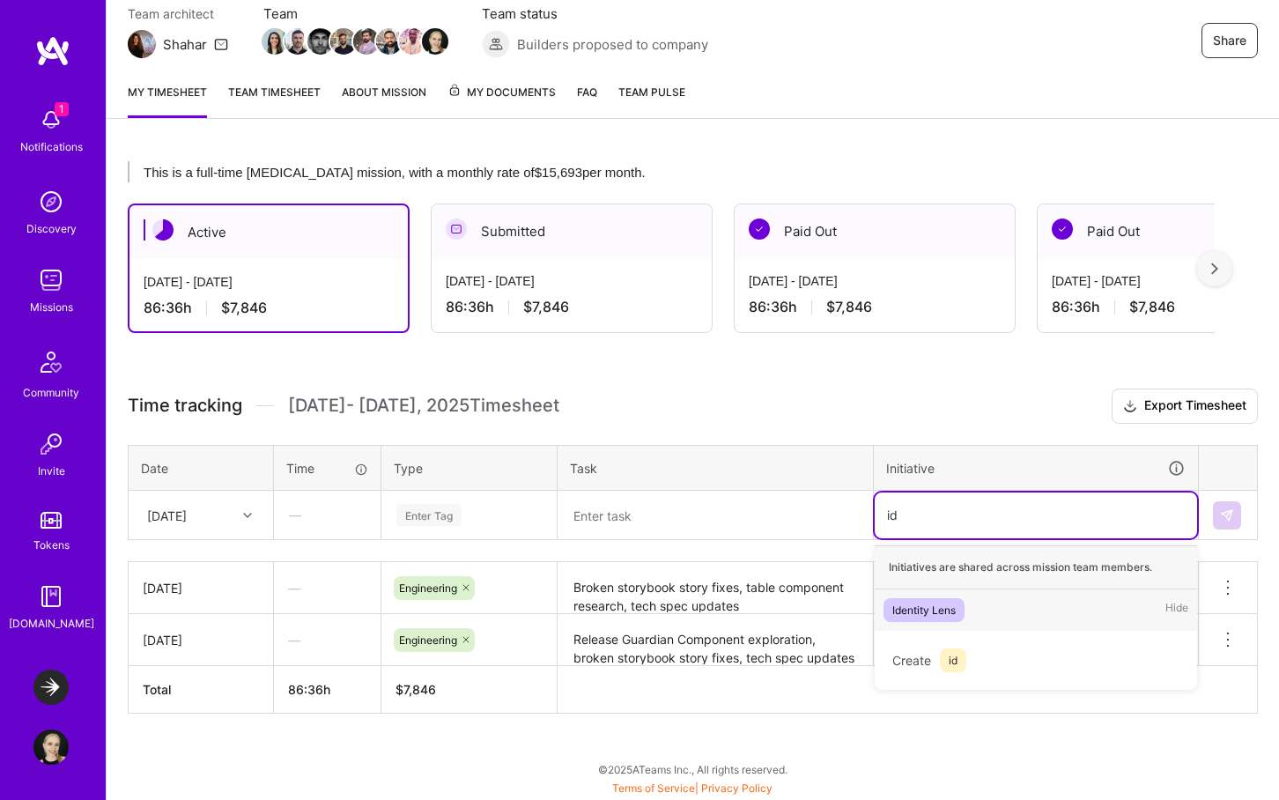
scroll to position [162, 0]
type input "iden"
click at [944, 602] on div "Identity Lens" at bounding box center [924, 611] width 63 height 19
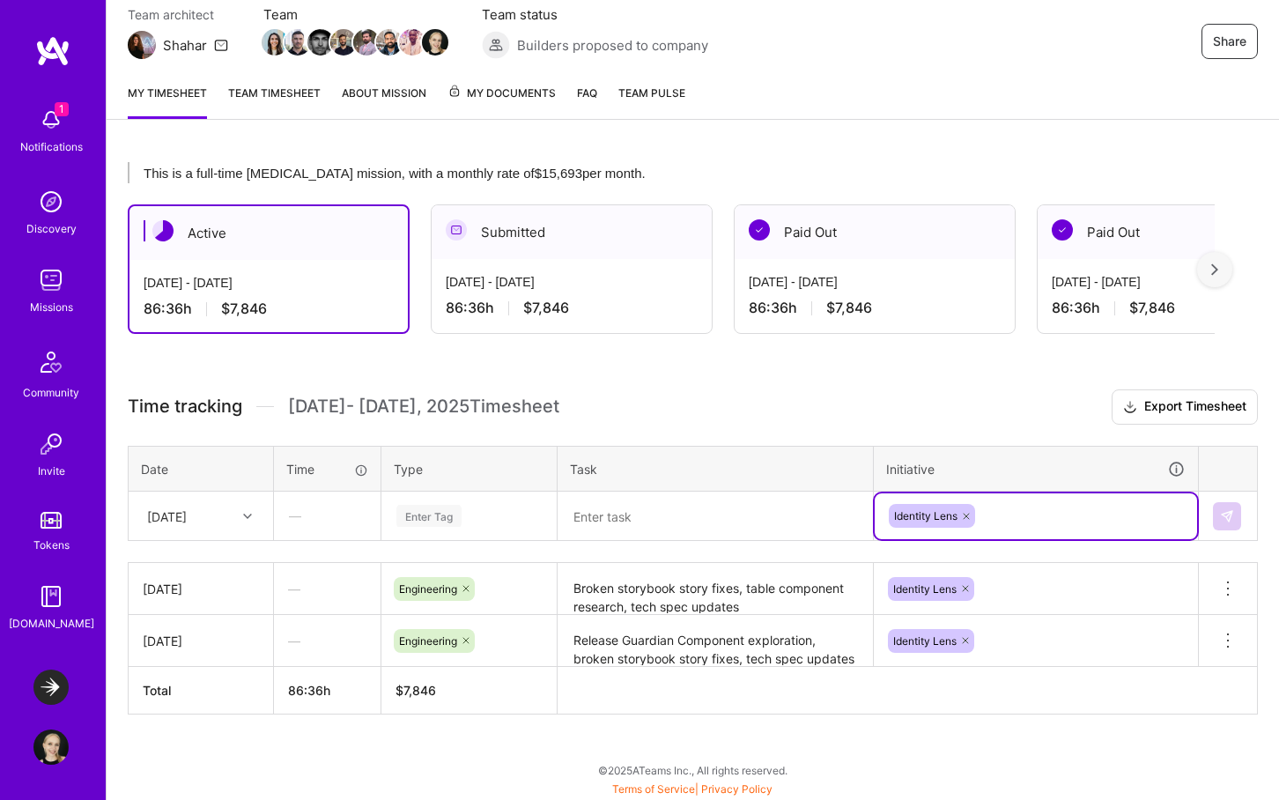
click at [656, 506] on textarea at bounding box center [716, 516] width 312 height 47
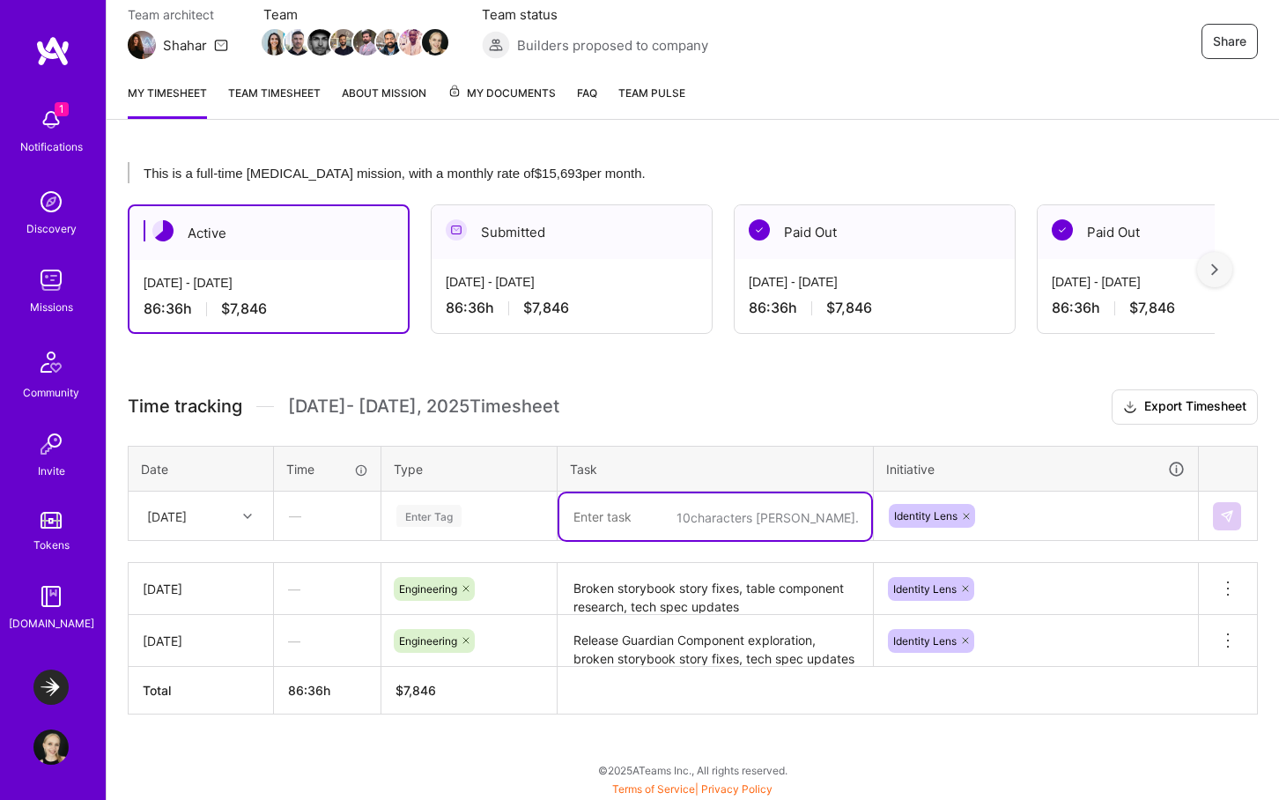
paste textarea "Release Guardian Component exploration, b"
type textarea "StoryBook story fixes"
click at [744, 653] on textarea "Release Guardian Component exploration, broken storybook story fixes, tech spec…" at bounding box center [716, 641] width 312 height 48
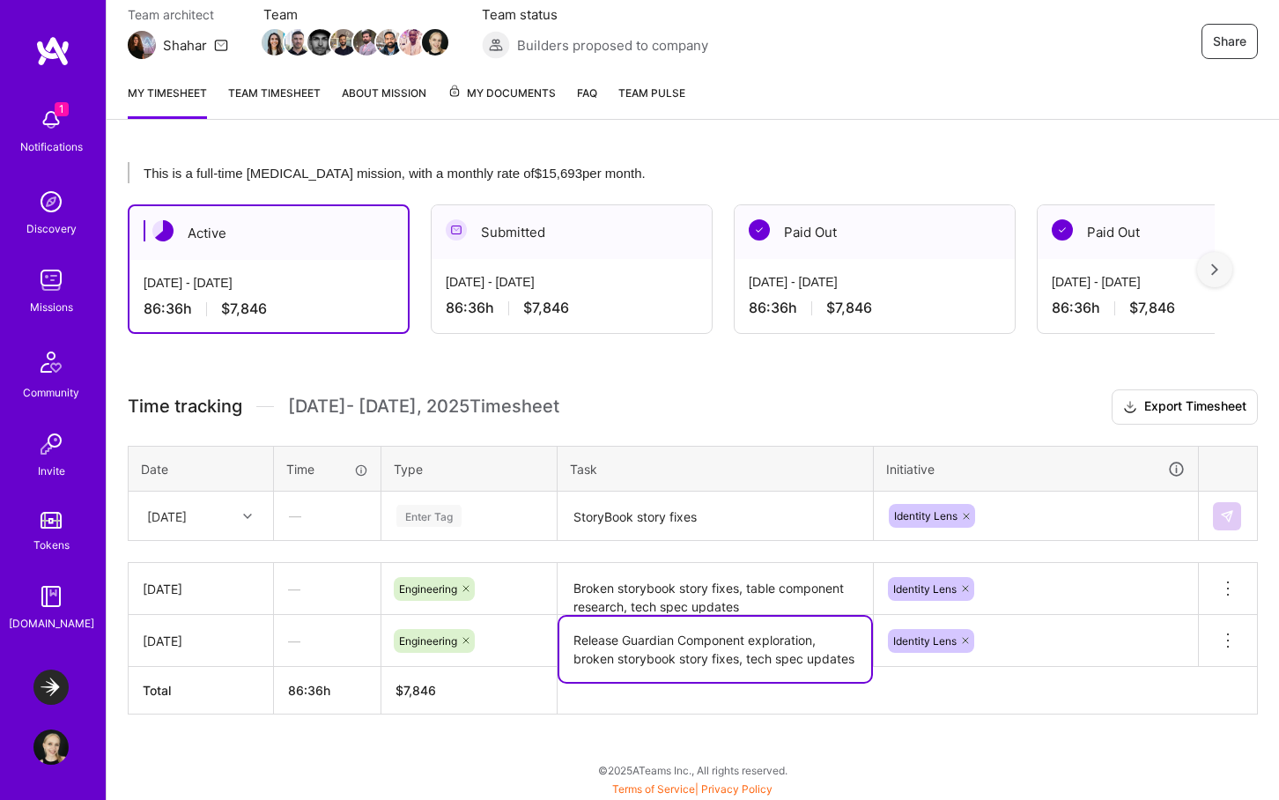
click at [734, 653] on textarea "Release Guardian Component exploration, broken storybook story fixes, tech spec…" at bounding box center [716, 649] width 312 height 65
click at [741, 654] on textarea "Release Guardian Component exploration, broken storybook story fixes, tech spec…" at bounding box center [716, 649] width 312 height 65
click at [729, 590] on textarea "Broken storybook story fixes, table component research, tech spec updates" at bounding box center [716, 589] width 312 height 48
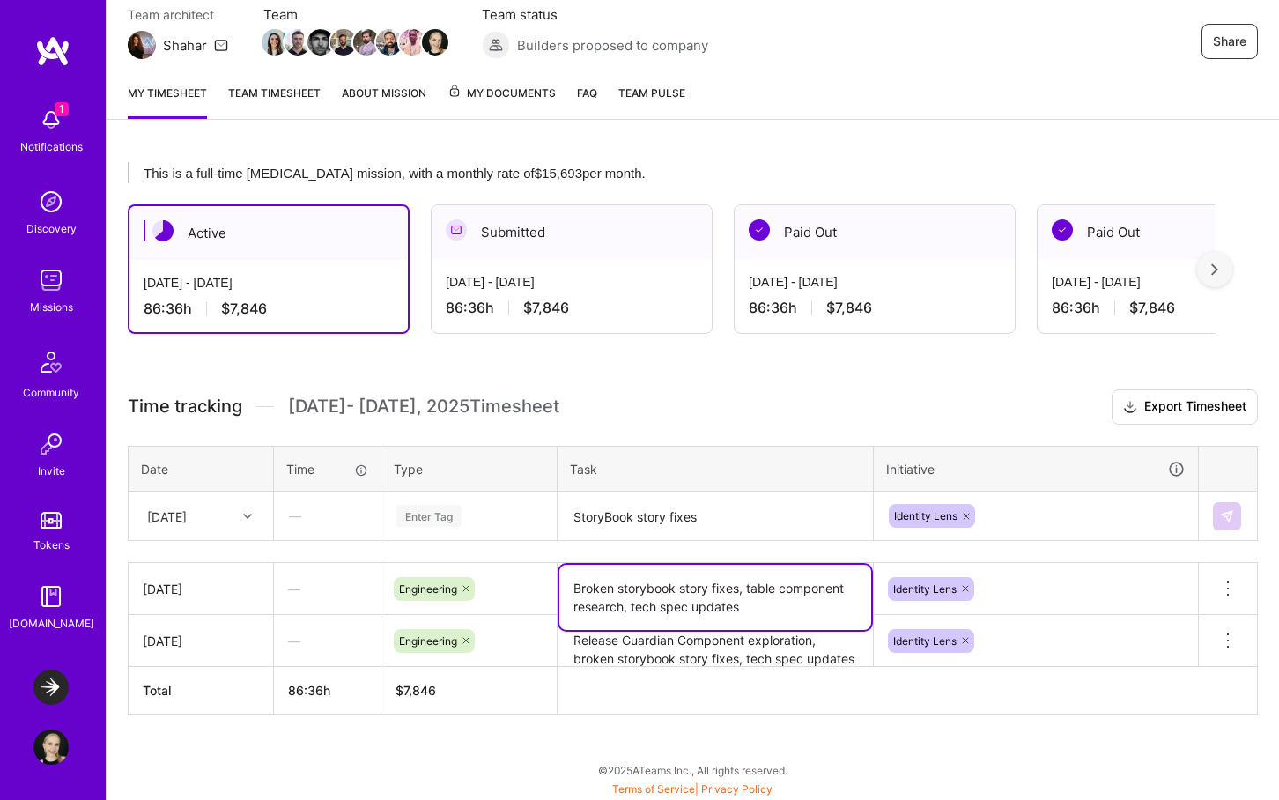
click at [741, 587] on textarea "Broken storybook story fixes, table component research, tech spec updates" at bounding box center [716, 597] width 312 height 65
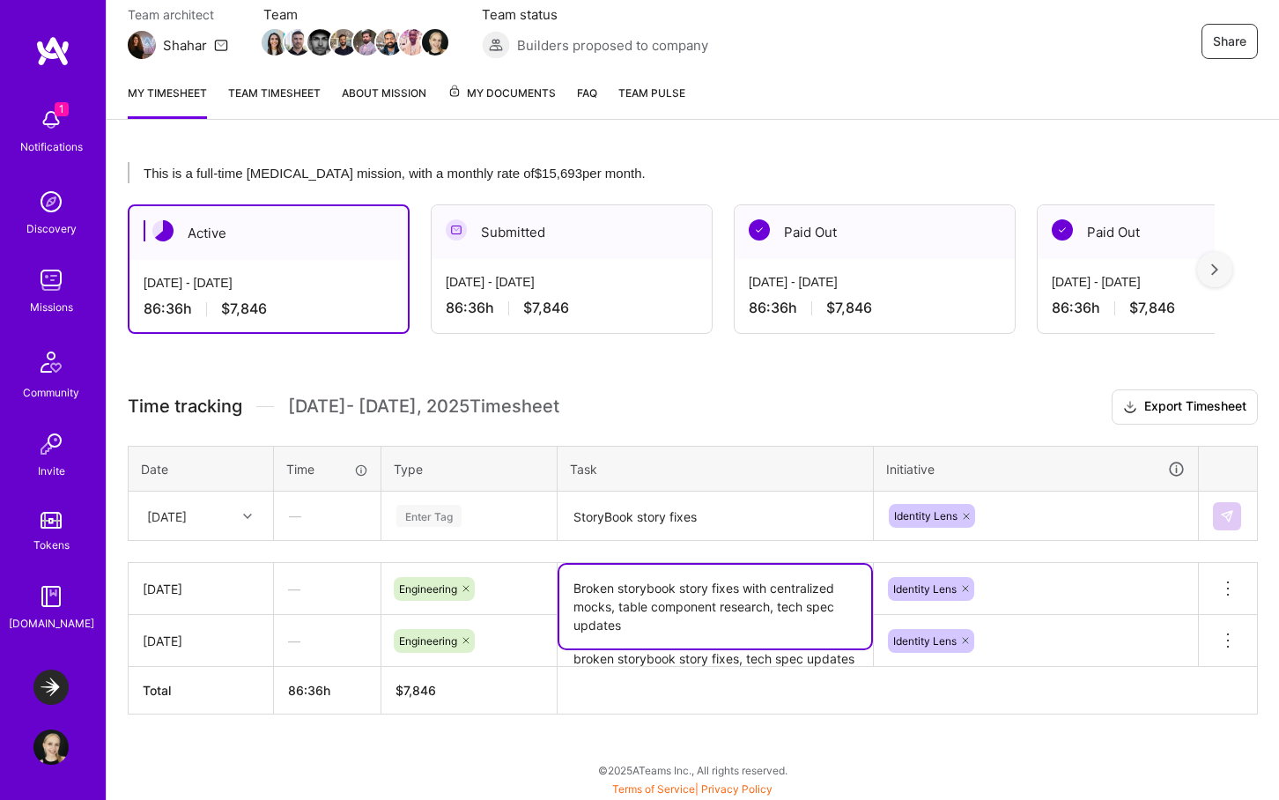
type textarea "Broken storybook story fixes with centralized mocks, table component research, …"
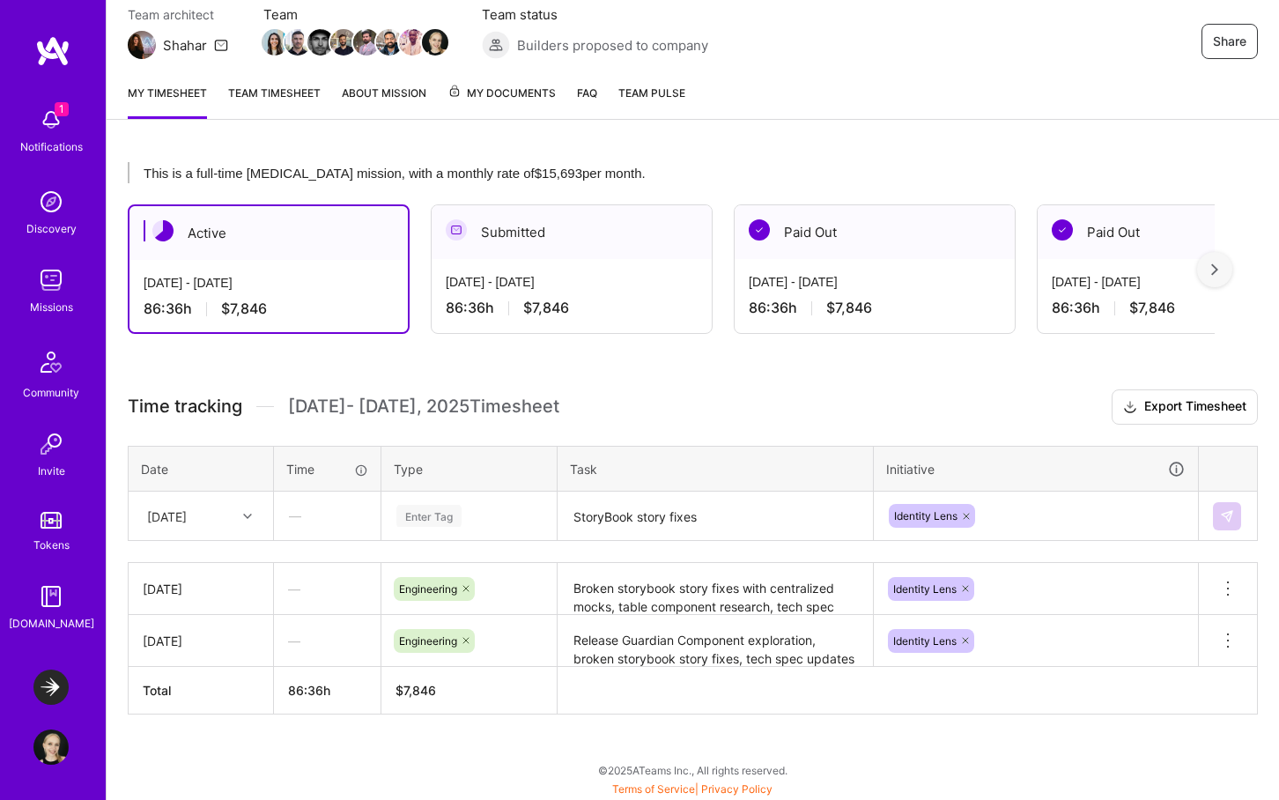
click at [701, 487] on th "Task" at bounding box center [716, 469] width 316 height 46
click at [709, 514] on textarea "StoryBook story fixes" at bounding box center [716, 516] width 312 height 47
click at [687, 515] on textarea "StoryBook story fixes" at bounding box center [716, 516] width 312 height 47
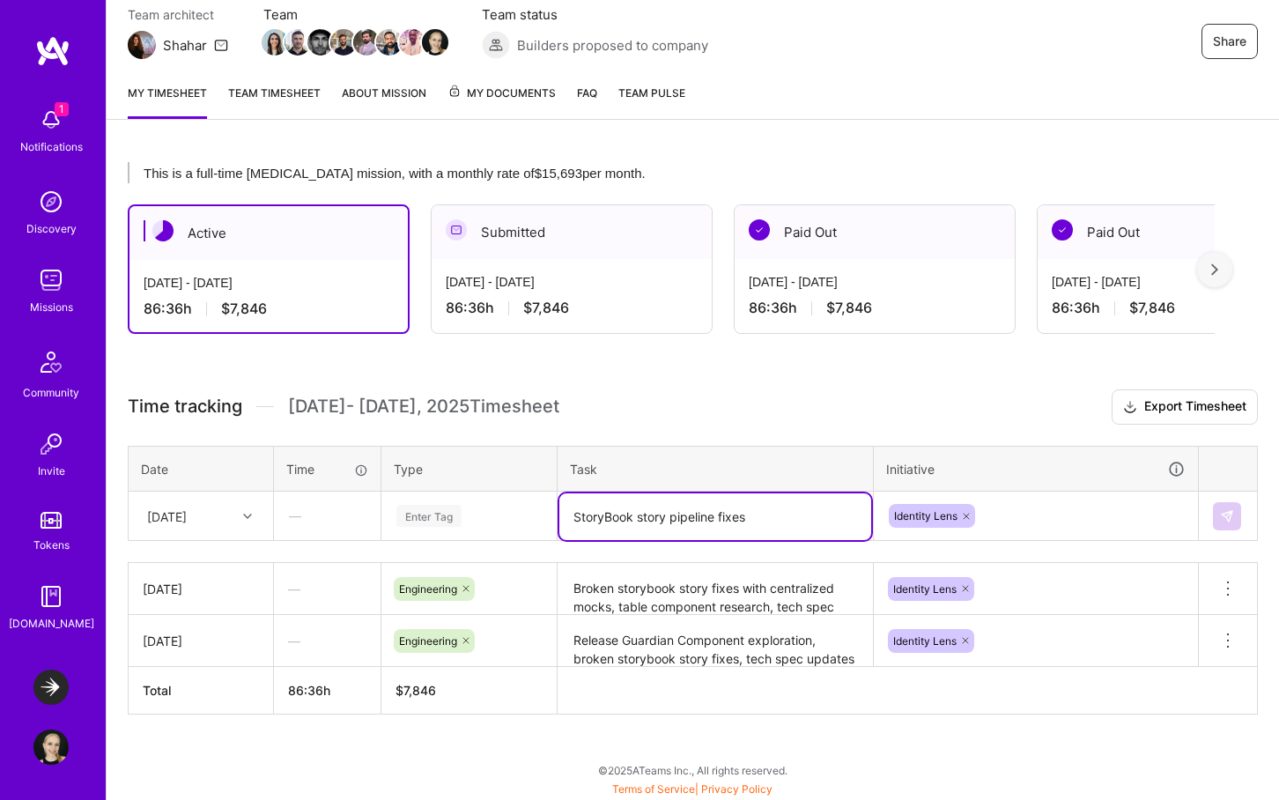
drag, startPoint x: 638, startPoint y: 515, endPoint x: 582, endPoint y: 512, distance: 56.5
click at [567, 513] on textarea "StoryBook story pipeline fixes" at bounding box center [716, 516] width 312 height 47
click at [664, 511] on textarea "StoryBook story pipeline fixes" at bounding box center [716, 516] width 312 height 47
click at [653, 511] on textarea "StoryBook story pipeline fixes" at bounding box center [716, 516] width 312 height 47
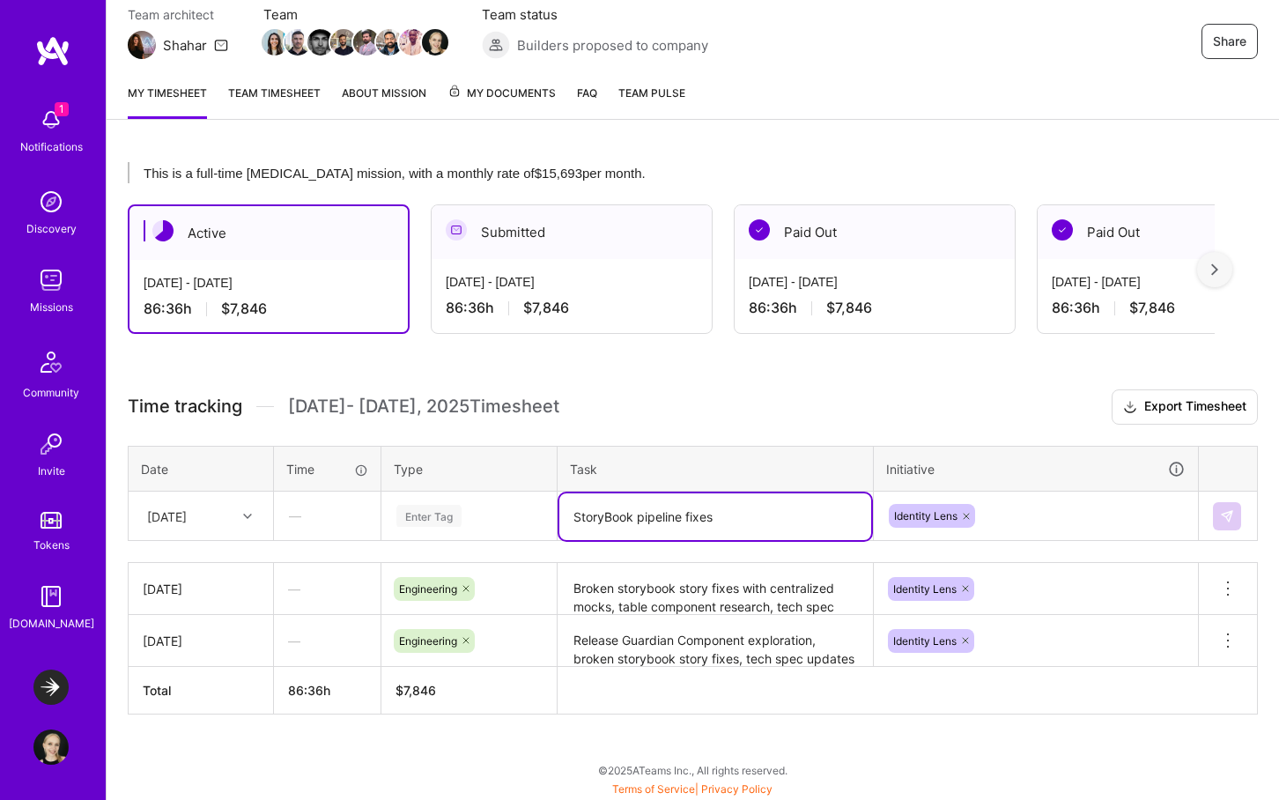
click at [569, 515] on textarea "StoryBook pipeline fixes" at bounding box center [716, 516] width 312 height 47
click at [720, 512] on textarea "StoryBook pipeline fixes" at bounding box center [716, 516] width 312 height 47
click at [749, 422] on h3 "Time tracking Oct 1 - Oct 15 , 2025 Timesheet Export Timesheet" at bounding box center [693, 406] width 1130 height 35
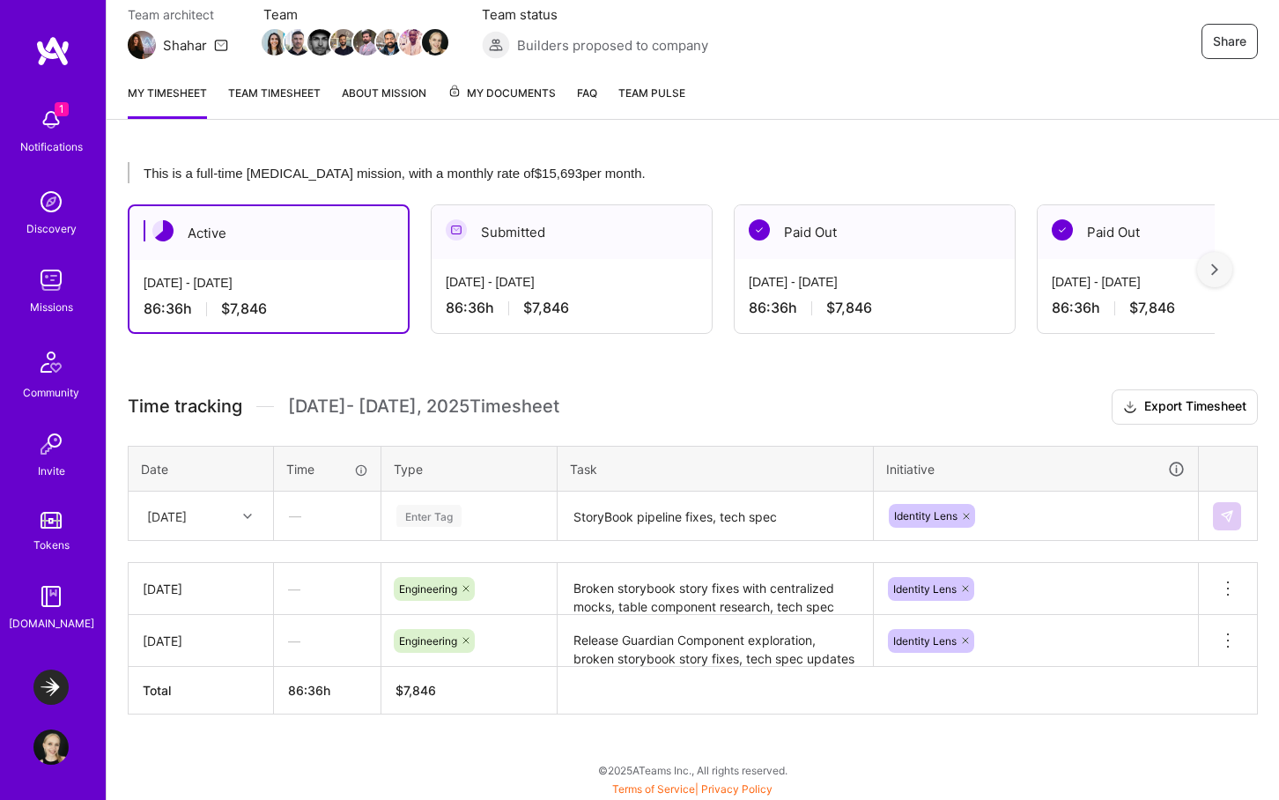
click at [410, 513] on div "Enter Tag" at bounding box center [429, 515] width 65 height 27
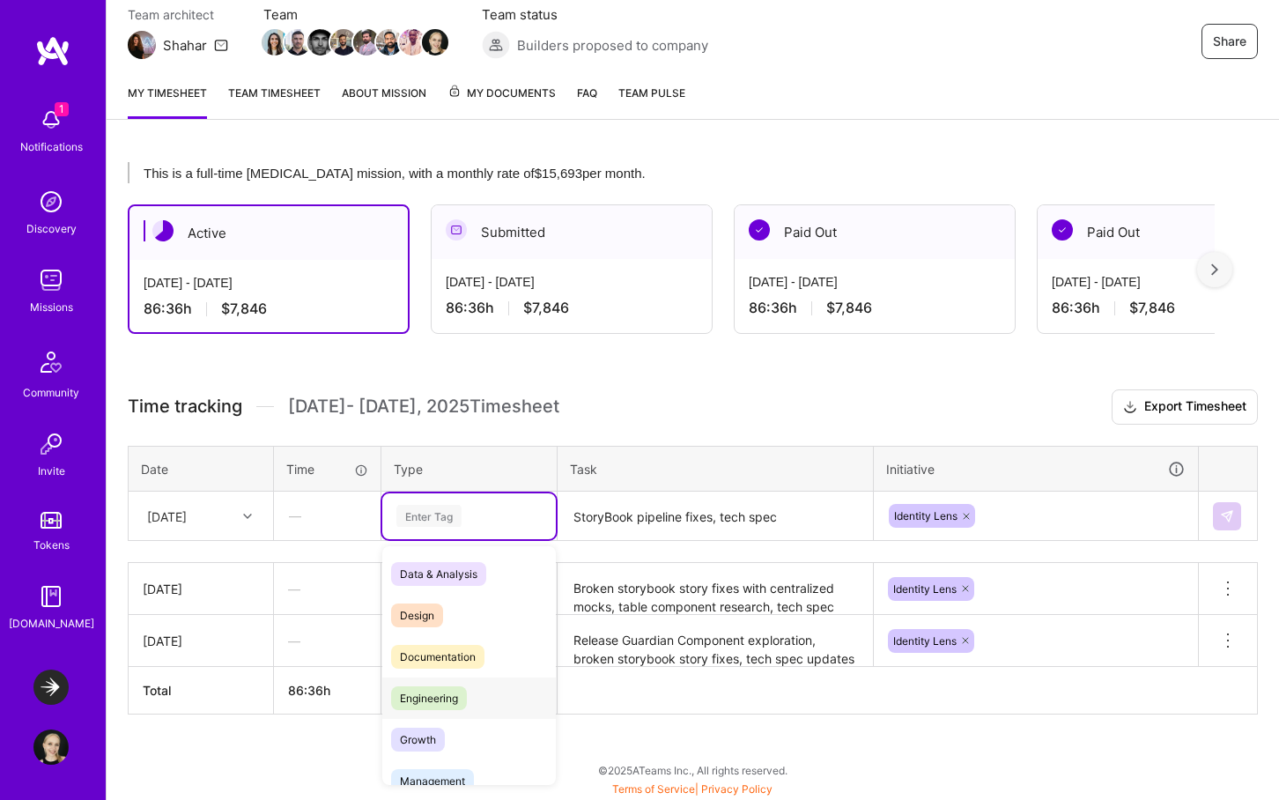
click at [466, 693] on span "Engineering" at bounding box center [429, 698] width 76 height 24
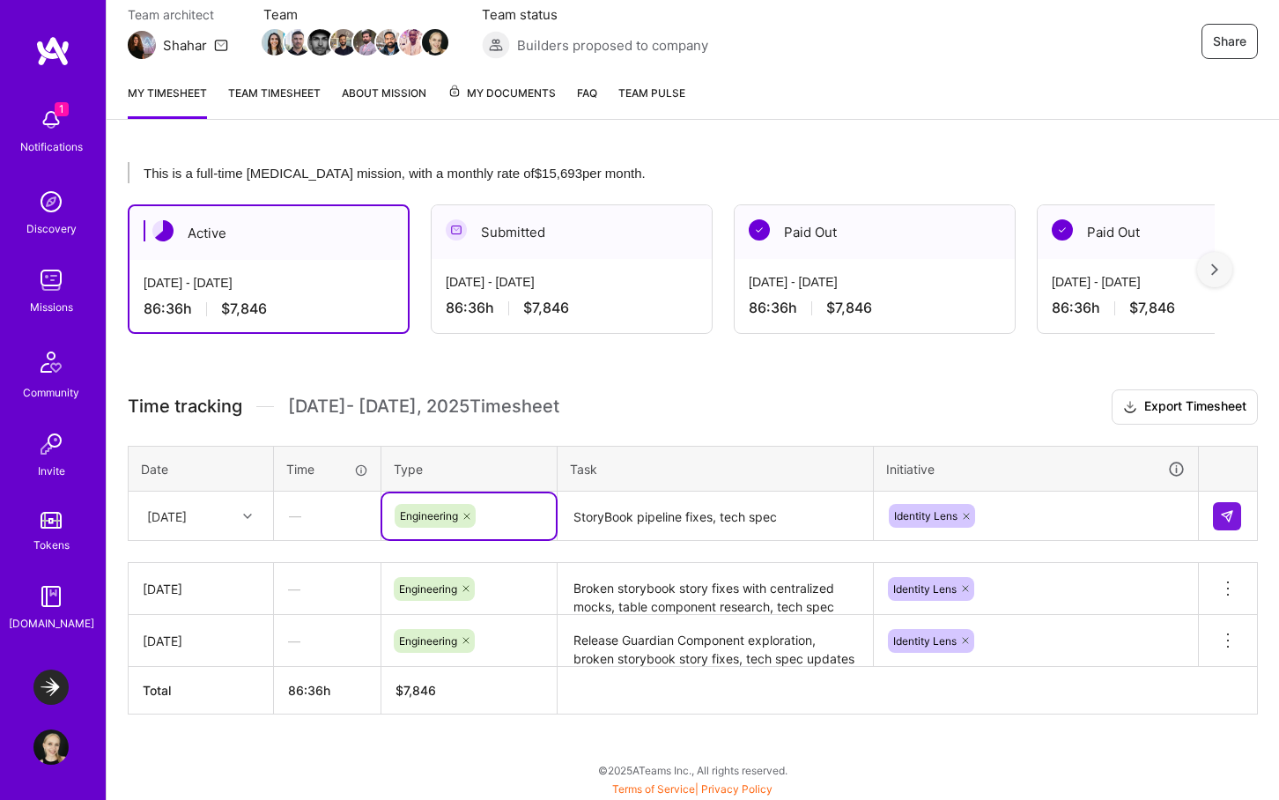
click at [767, 509] on textarea "StoryBook pipeline fixes, tech spec" at bounding box center [716, 516] width 312 height 47
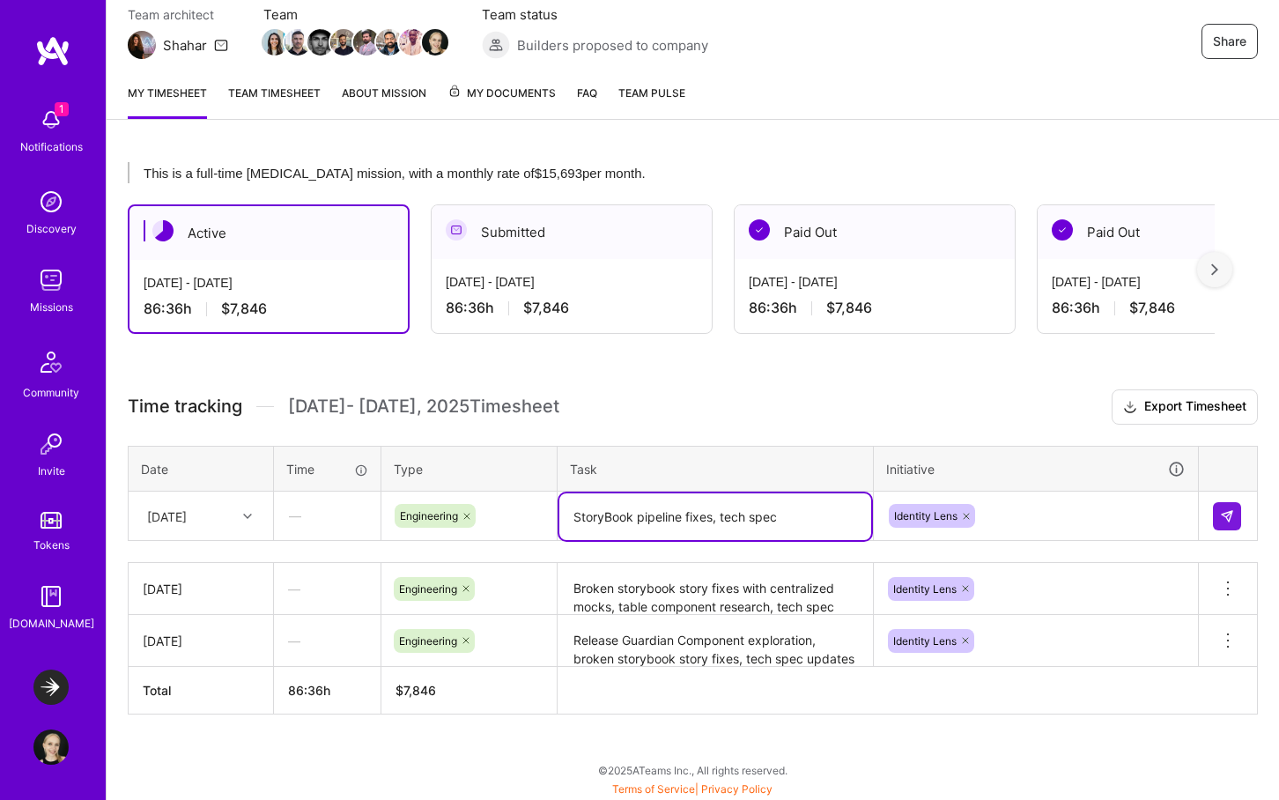
click at [781, 515] on textarea "StoryBook pipeline fixes, tech spec" at bounding box center [716, 516] width 312 height 47
type textarea "StoryBook pipeline fixes, tech spec,"
